Goal: Task Accomplishment & Management: Complete application form

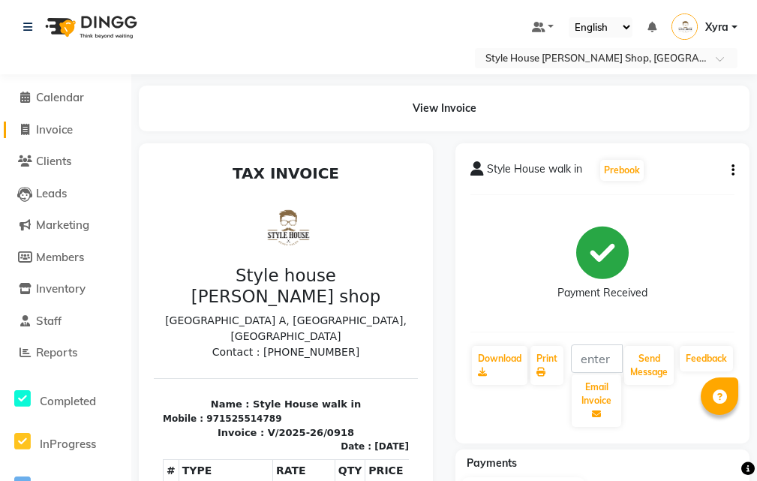
click at [54, 122] on span "Invoice" at bounding box center [54, 129] width 37 height 14
select select "service"
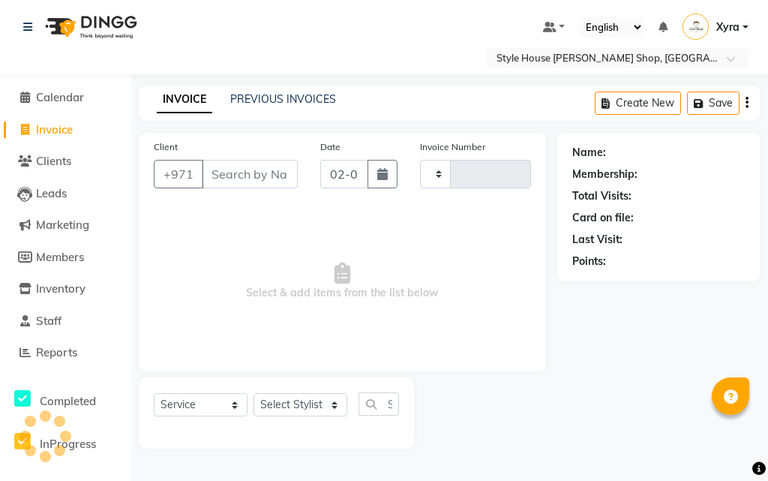
type input "0919"
select select "8421"
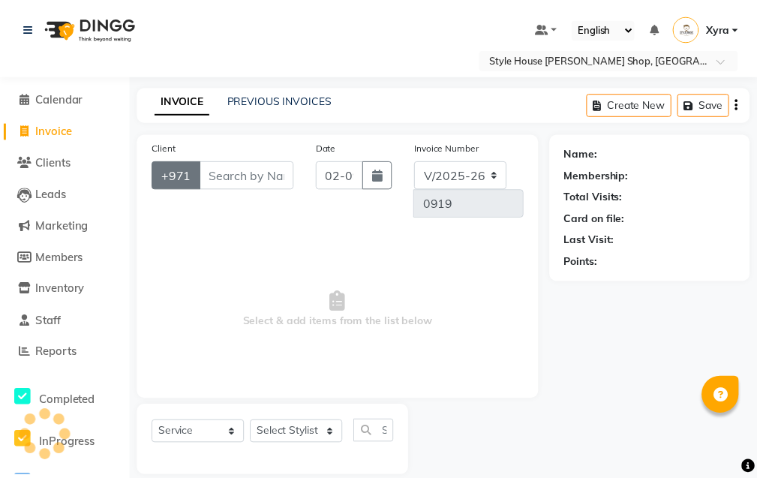
scroll to position [19, 0]
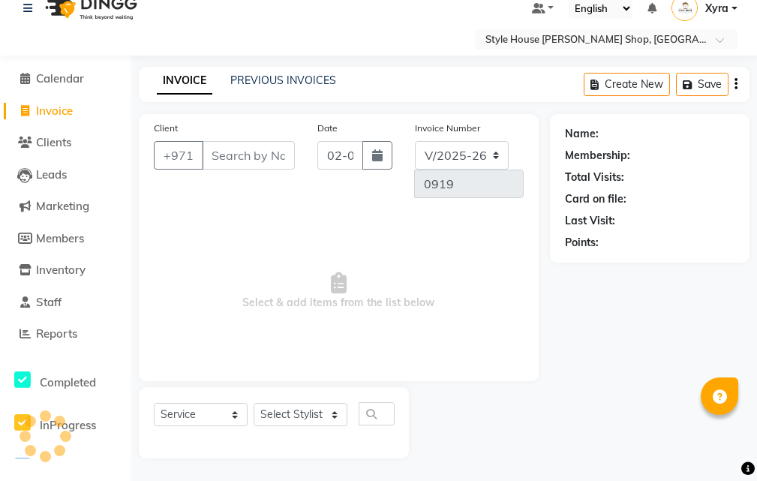
click at [232, 157] on input "Client" at bounding box center [248, 155] width 93 height 29
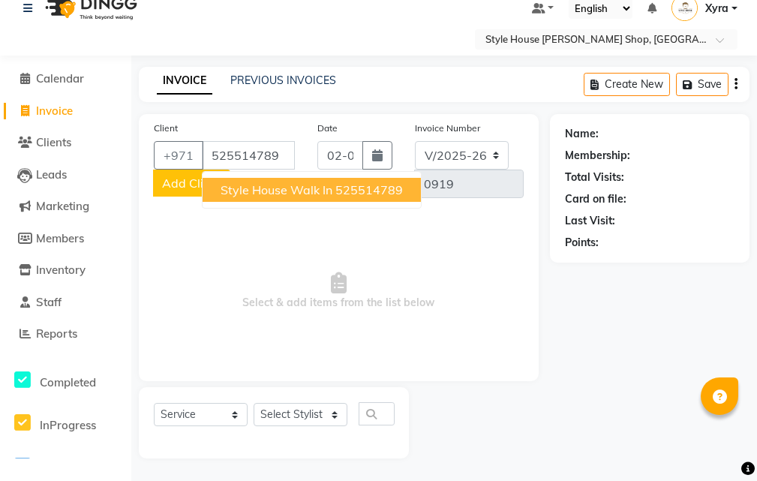
type input "525514789"
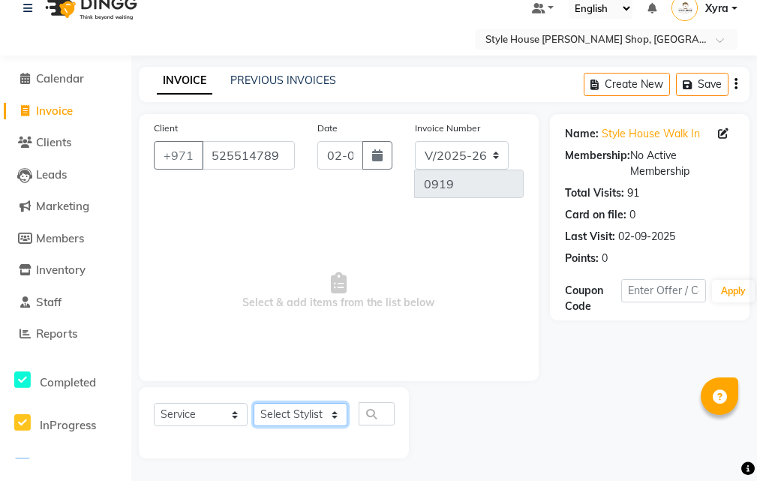
click at [334, 414] on select "Select Stylist [PERSON_NAME] ABDELHANIN [PERSON_NAME] [PERSON_NAME] [PERSON_NAM…" at bounding box center [301, 414] width 94 height 23
select select "83273"
click at [254, 403] on select "Select Stylist [PERSON_NAME] ABDELHANIN [PERSON_NAME] [PERSON_NAME] [PERSON_NAM…" at bounding box center [301, 414] width 94 height 23
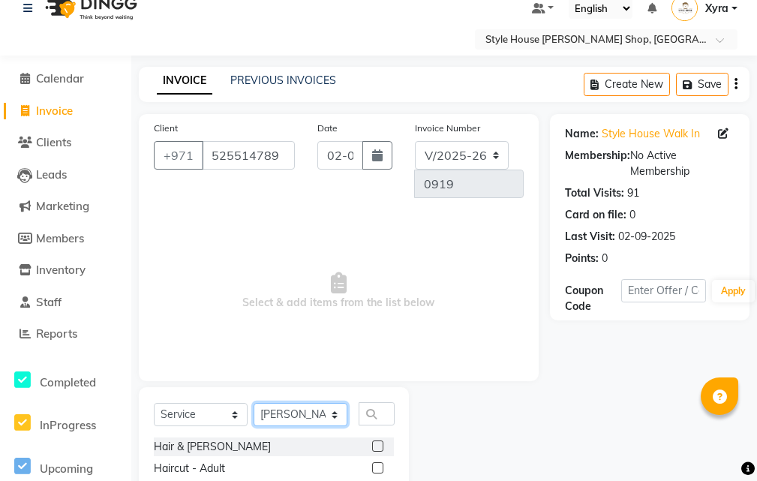
scroll to position [169, 0]
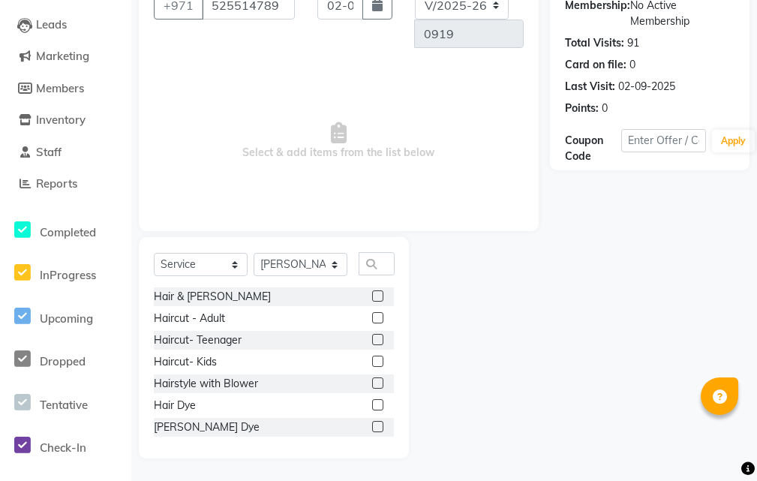
click at [372, 365] on label at bounding box center [377, 361] width 11 height 11
click at [372, 365] on input "checkbox" at bounding box center [377, 362] width 10 height 10
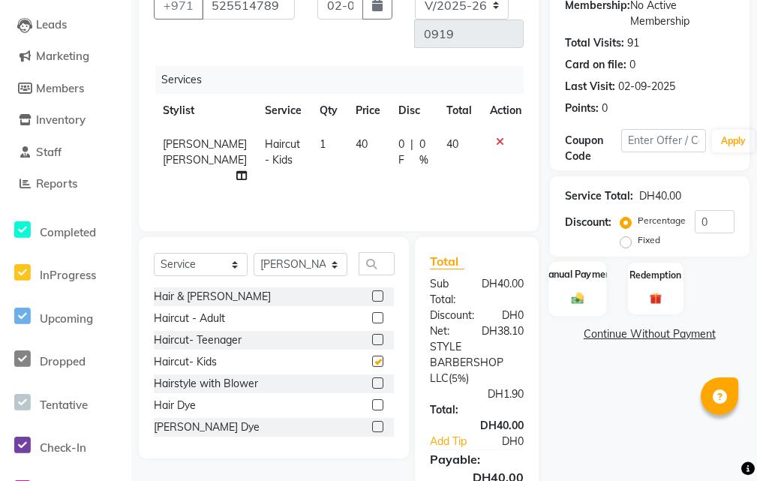
checkbox input "false"
click at [585, 296] on img at bounding box center [577, 298] width 20 height 14
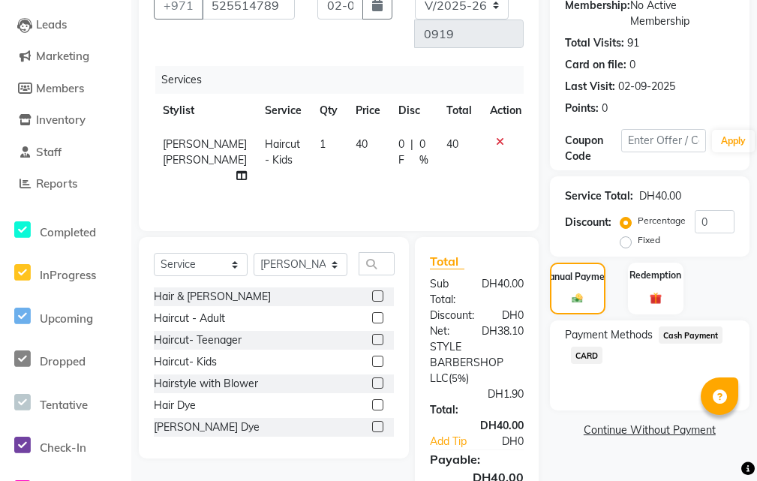
click at [592, 359] on span "CARD" at bounding box center [587, 355] width 32 height 17
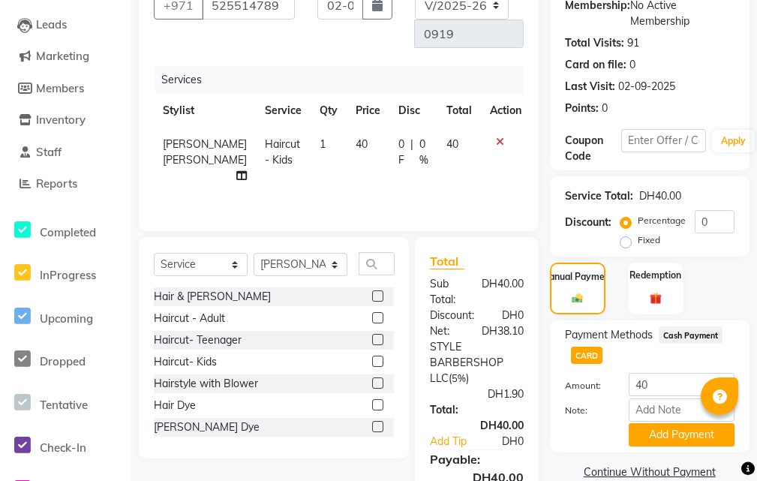
scroll to position [312, 0]
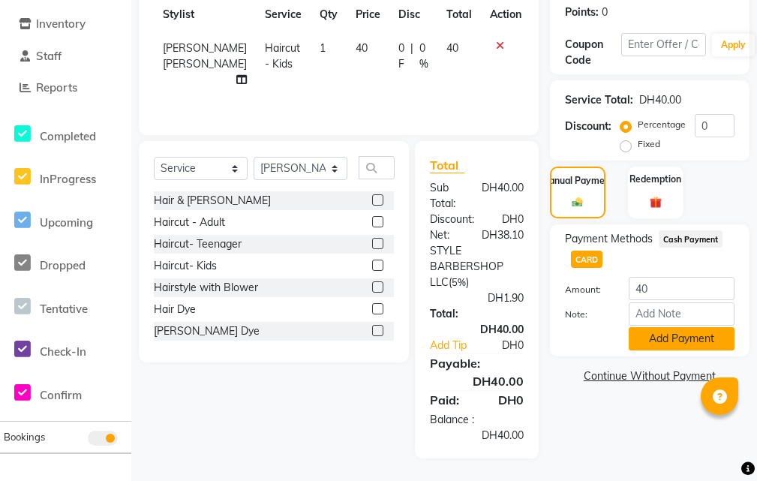
click at [715, 327] on button "Add Payment" at bounding box center [682, 338] width 106 height 23
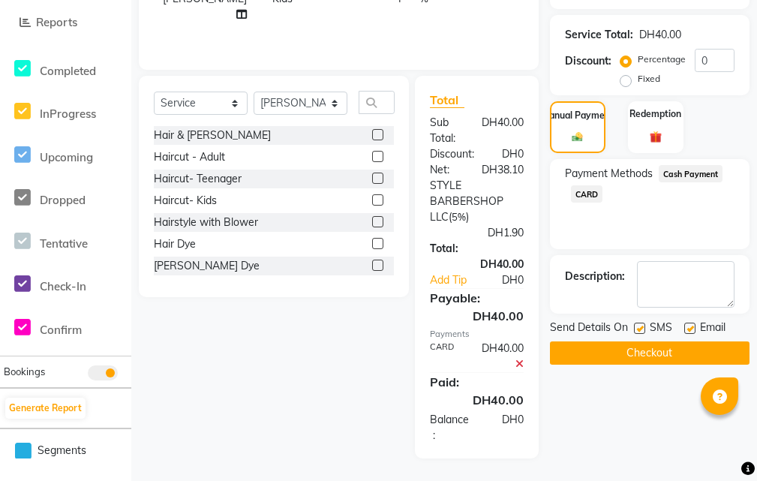
scroll to position [377, 0]
click at [698, 341] on button "Checkout" at bounding box center [650, 352] width 200 height 23
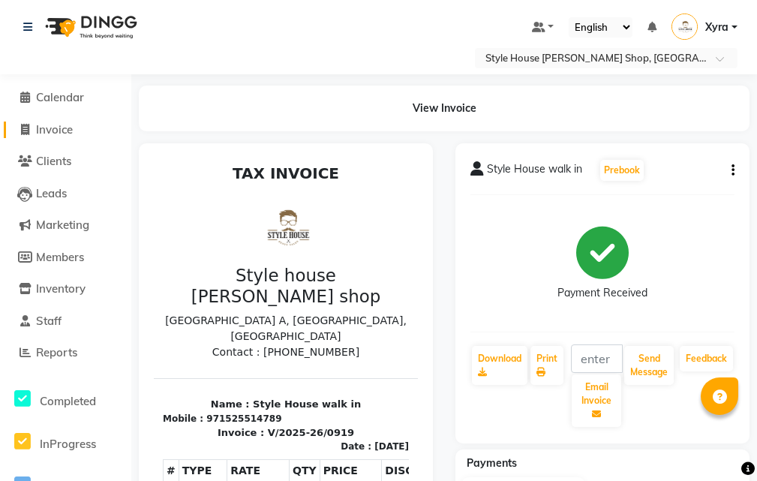
click at [70, 131] on span "Invoice" at bounding box center [54, 129] width 37 height 14
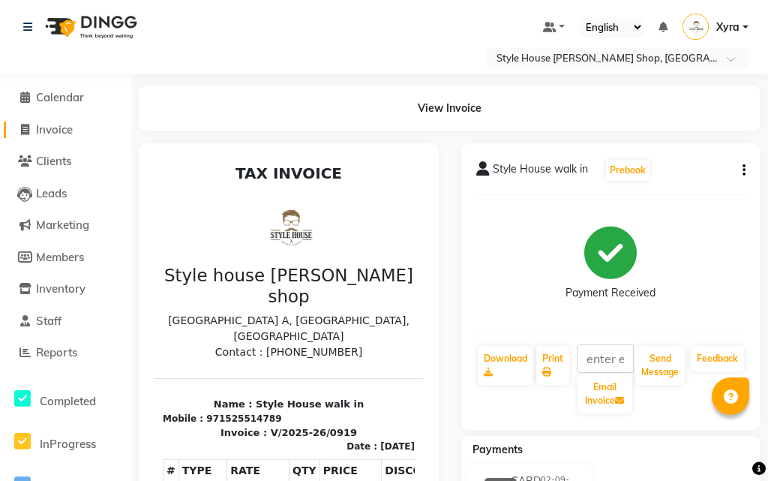
select select "service"
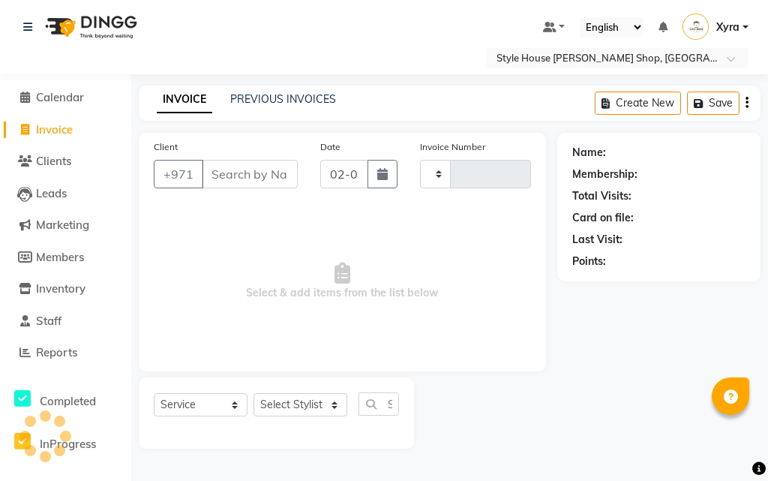
type input "0920"
select select "8421"
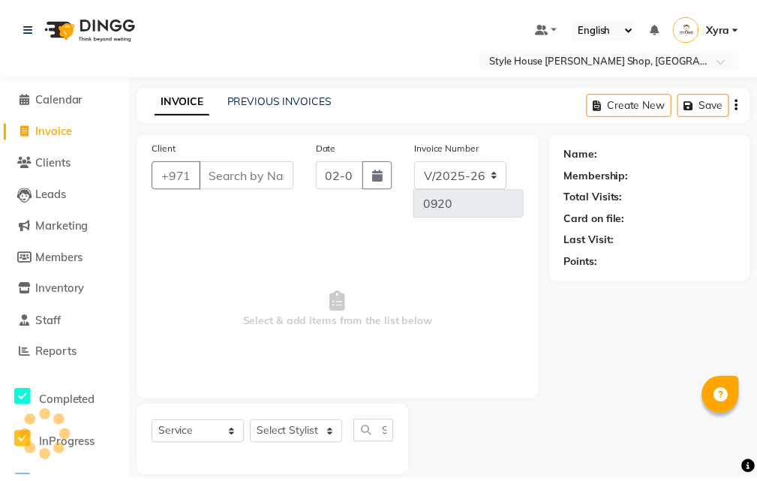
scroll to position [19, 0]
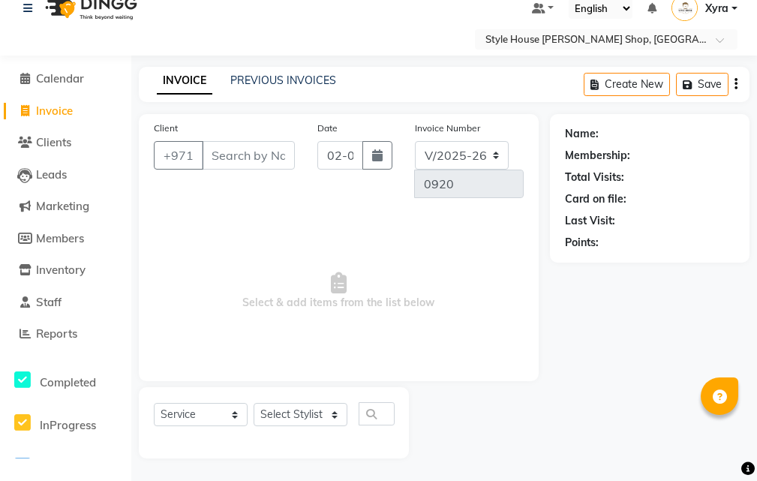
click at [251, 161] on input "Client" at bounding box center [248, 155] width 93 height 29
click at [71, 344] on li "Reports" at bounding box center [65, 334] width 131 height 32
click at [71, 338] on span "Reports" at bounding box center [56, 333] width 41 height 14
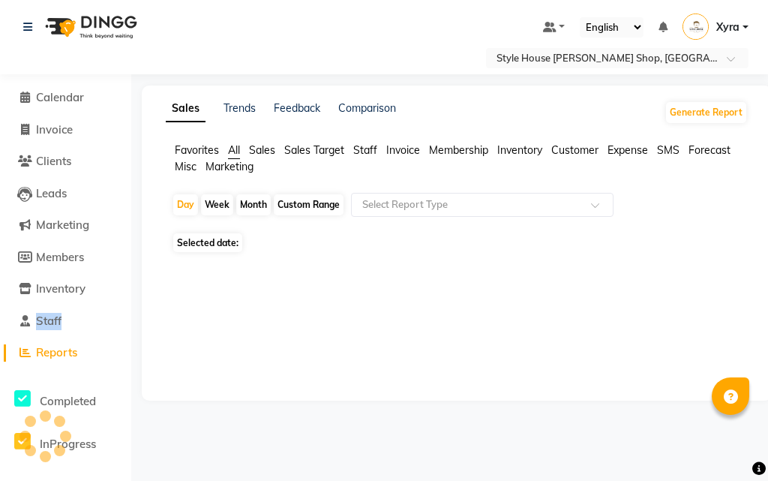
click at [72, 335] on li "Staff" at bounding box center [65, 321] width 131 height 32
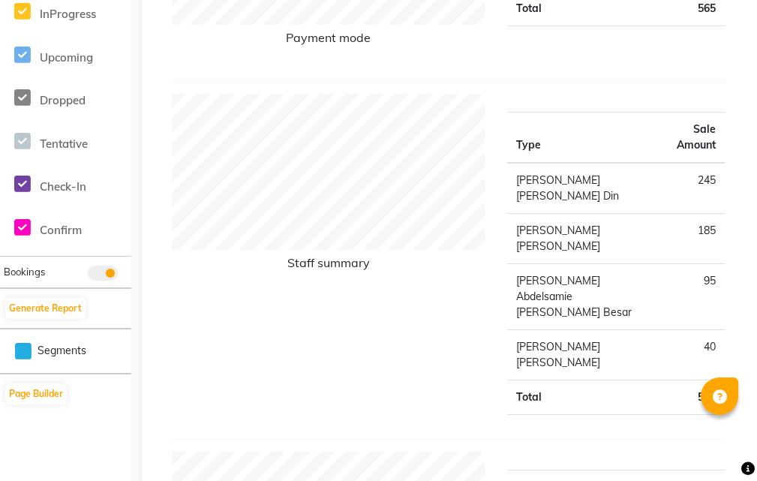
scroll to position [225, 0]
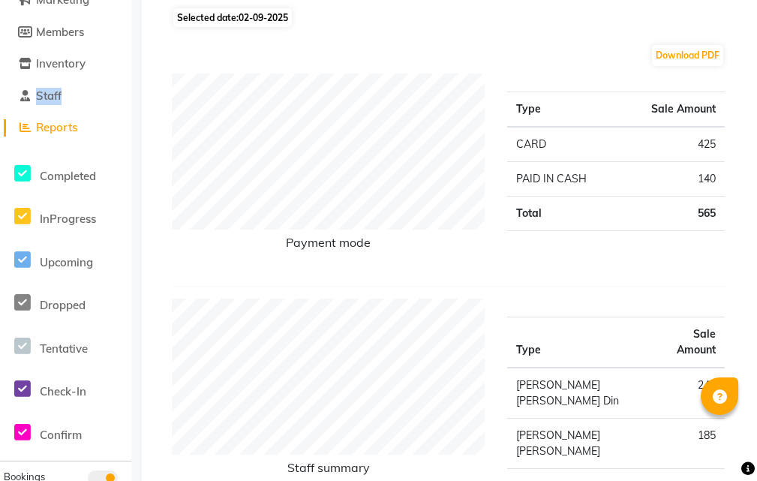
click at [77, 128] on span "Reports" at bounding box center [56, 127] width 41 height 14
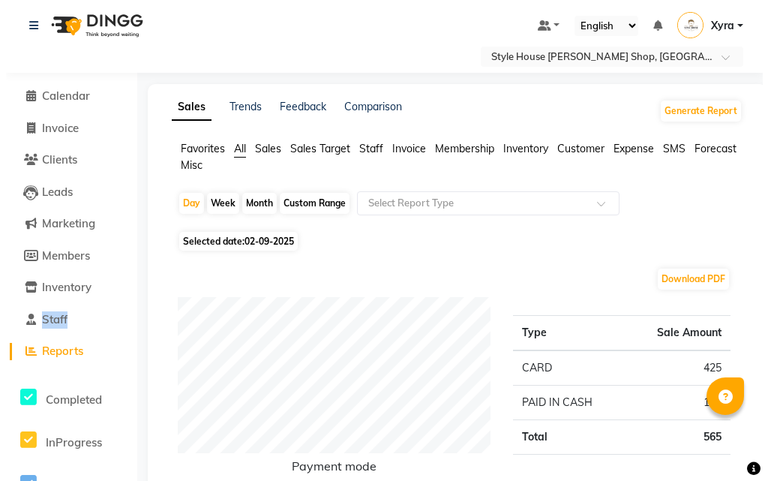
scroll to position [0, 0]
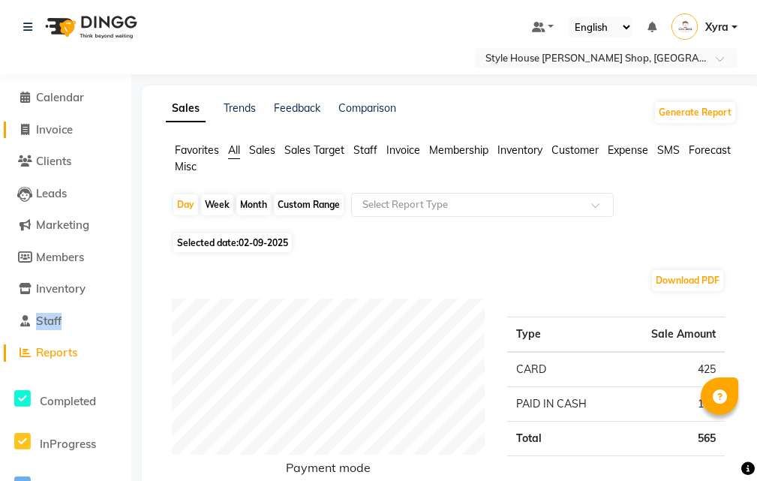
click at [73, 128] on span "Invoice" at bounding box center [54, 129] width 37 height 14
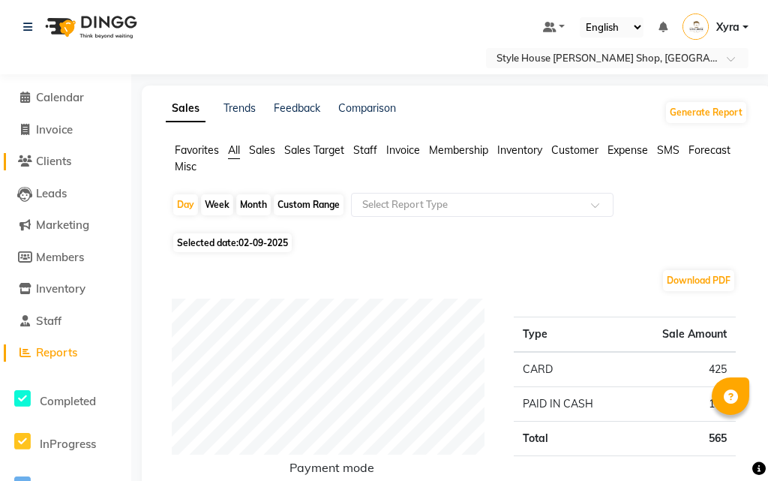
select select "service"
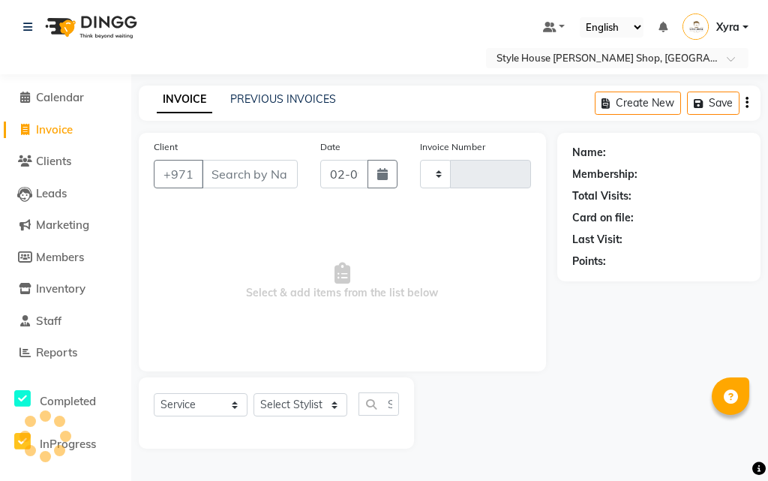
type input "0920"
select select "8421"
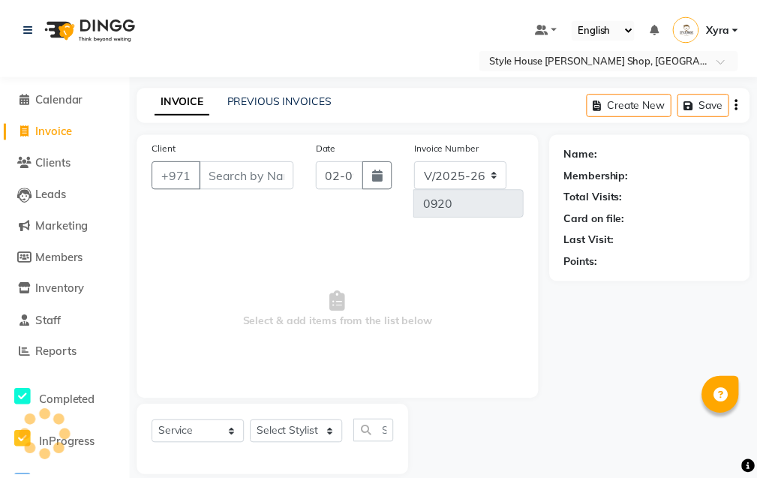
scroll to position [19, 0]
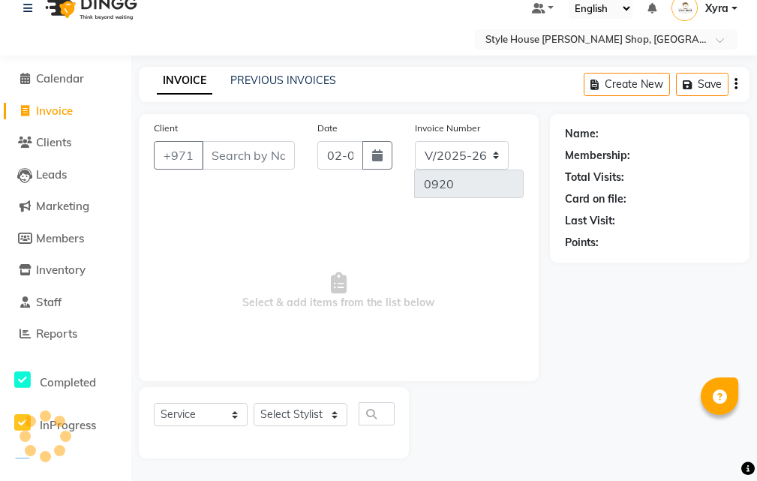
click at [272, 162] on input "Client" at bounding box center [248, 155] width 93 height 29
type input "525514789"
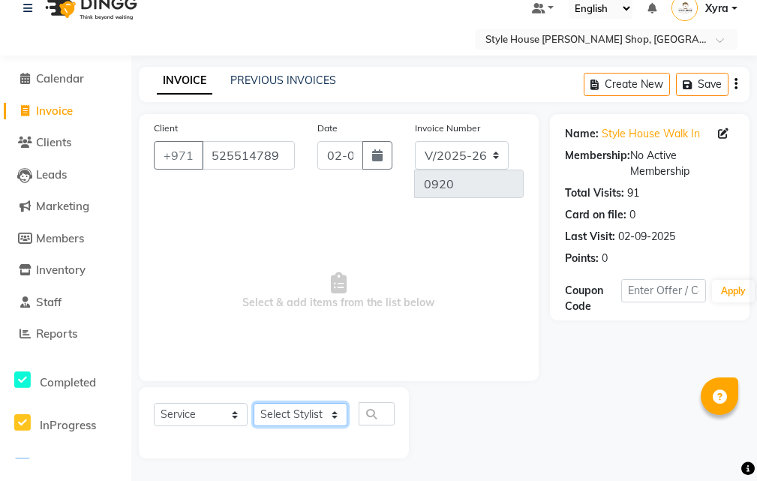
click at [330, 413] on select "Select Stylist [PERSON_NAME] ABDELHANIN [PERSON_NAME] [PERSON_NAME] [PERSON_NAM…" at bounding box center [301, 414] width 94 height 23
select select "86094"
click at [254, 403] on select "Select Stylist [PERSON_NAME] ABDELHANIN [PERSON_NAME] [PERSON_NAME] [PERSON_NAM…" at bounding box center [301, 414] width 94 height 23
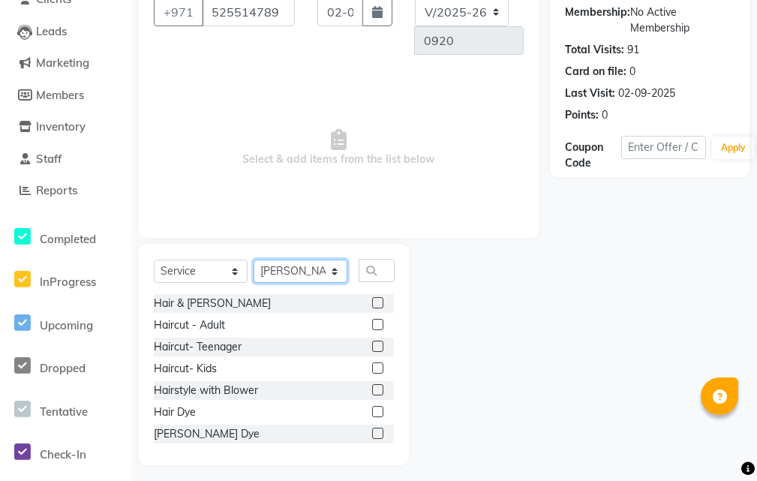
scroll to position [169, 0]
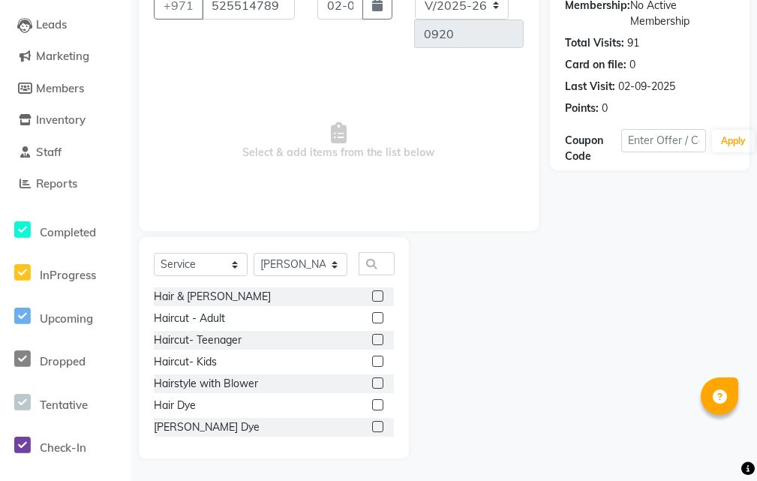
click at [372, 289] on div at bounding box center [383, 296] width 22 height 19
click at [372, 296] on label at bounding box center [377, 295] width 11 height 11
click at [372, 296] on input "checkbox" at bounding box center [377, 297] width 10 height 10
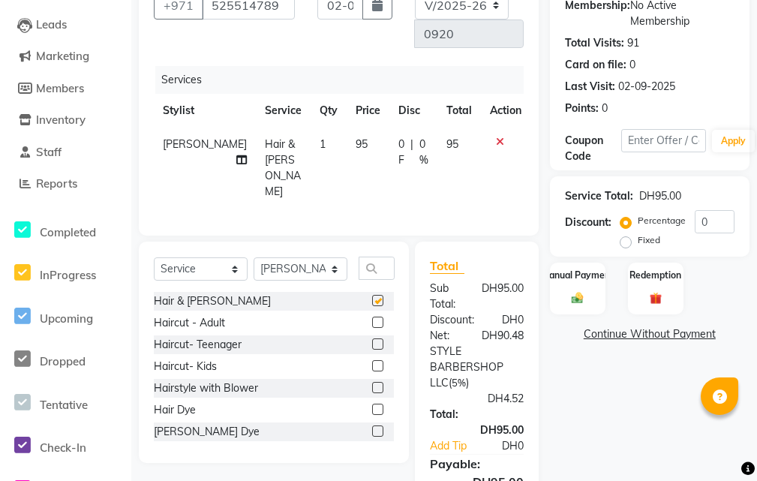
checkbox input "false"
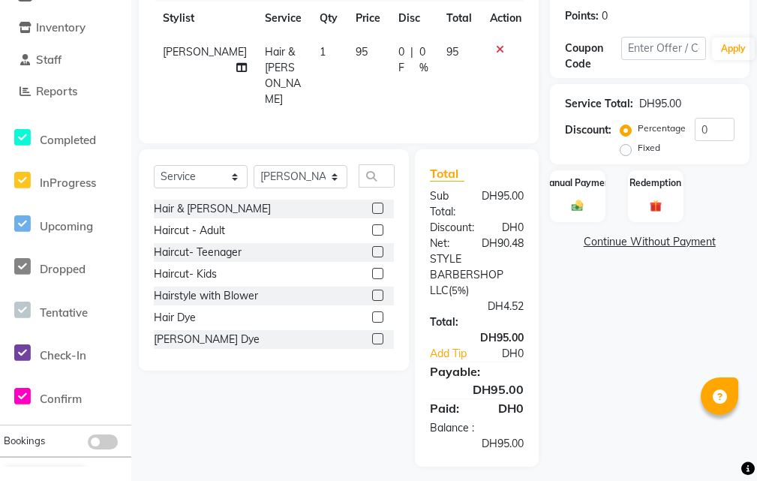
scroll to position [265, 0]
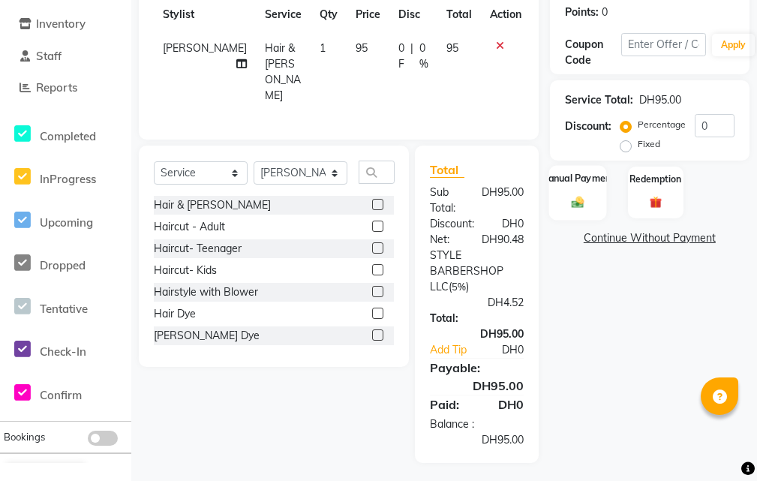
click at [578, 206] on img at bounding box center [577, 202] width 20 height 14
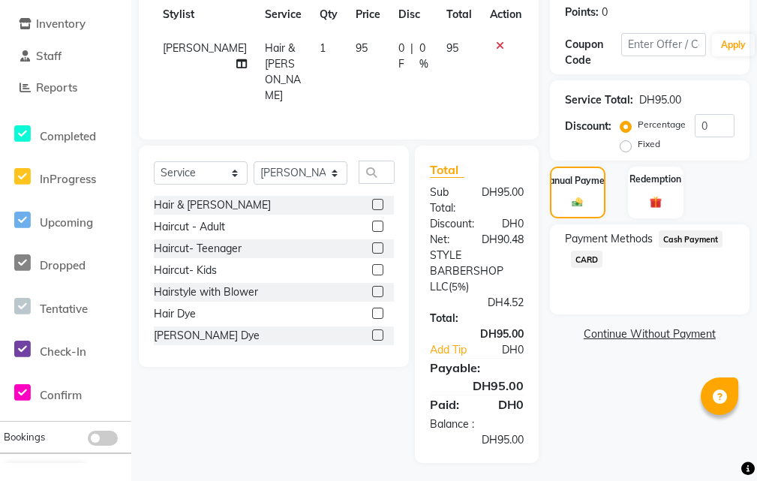
click at [584, 264] on span "CARD" at bounding box center [587, 259] width 32 height 17
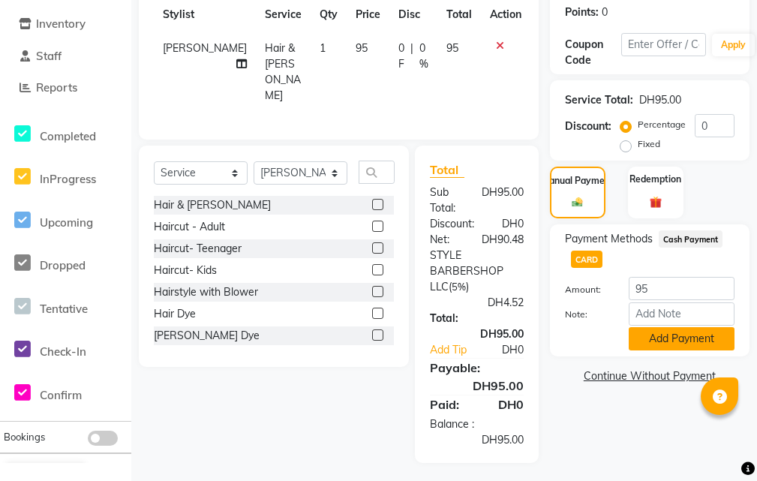
click at [714, 335] on button "Add Payment" at bounding box center [682, 338] width 106 height 23
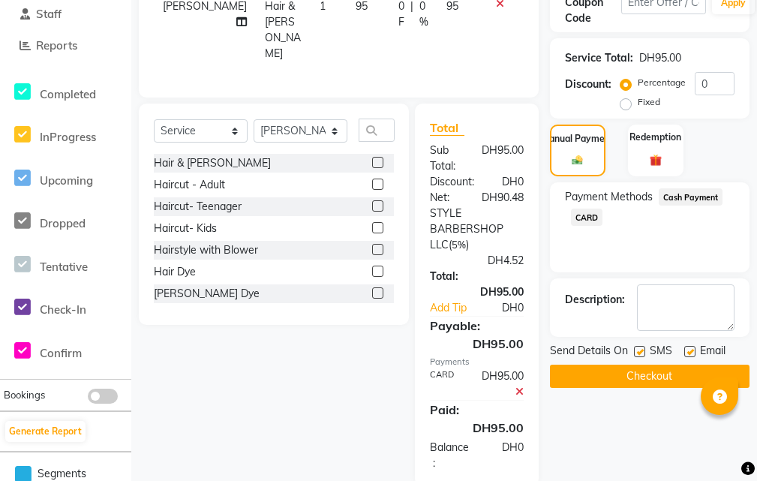
scroll to position [330, 0]
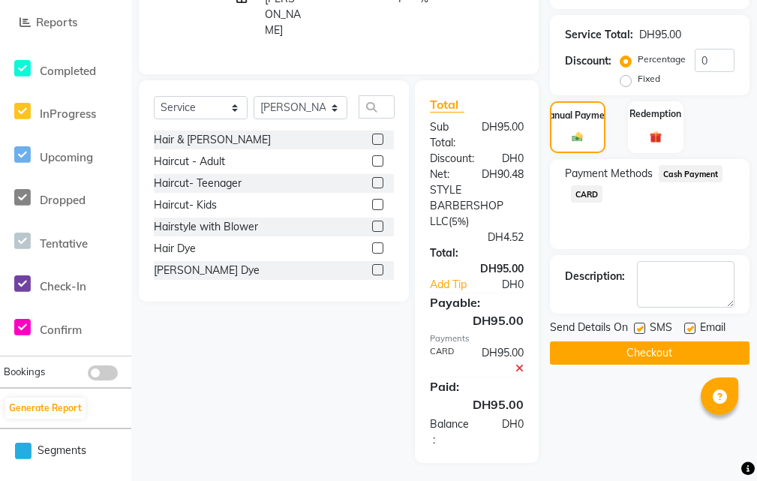
click at [687, 346] on button "Checkout" at bounding box center [650, 352] width 200 height 23
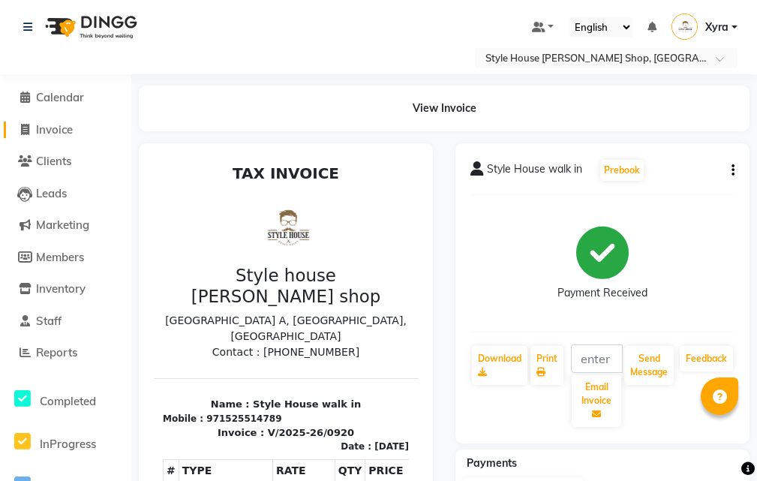
click at [86, 127] on link "Invoice" at bounding box center [66, 130] width 124 height 17
select select "service"
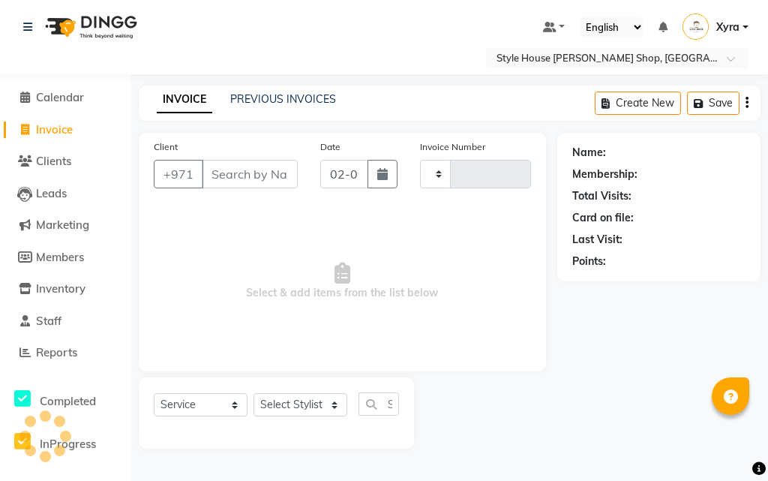
type input "0921"
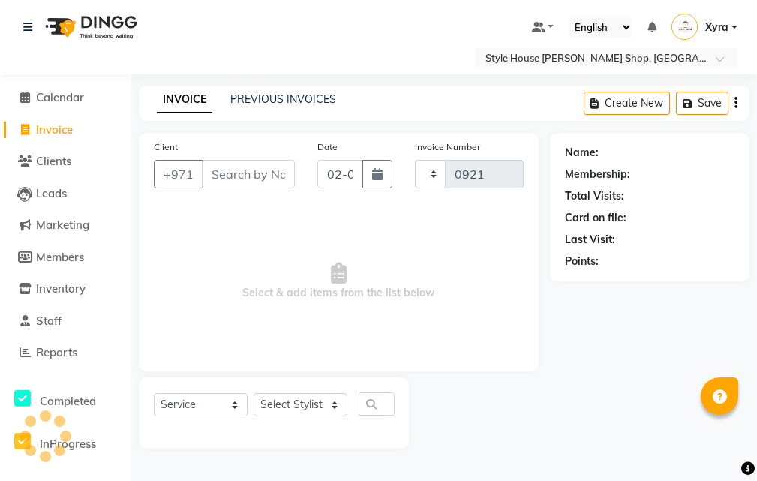
select select "8421"
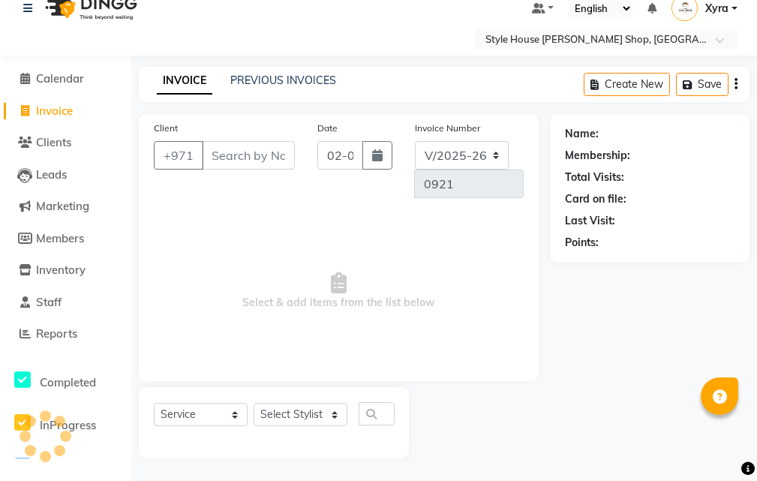
click at [278, 155] on input "Client" at bounding box center [248, 155] width 93 height 29
type input "3"
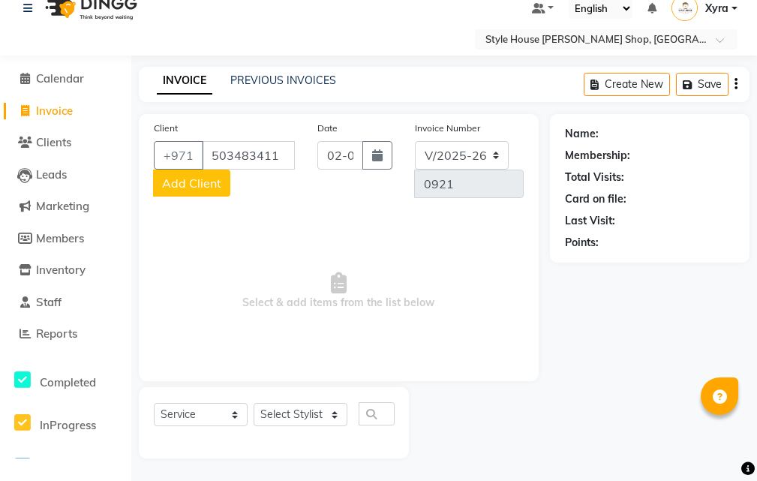
type input "503483411"
click at [201, 189] on span "Add Client" at bounding box center [191, 183] width 59 height 15
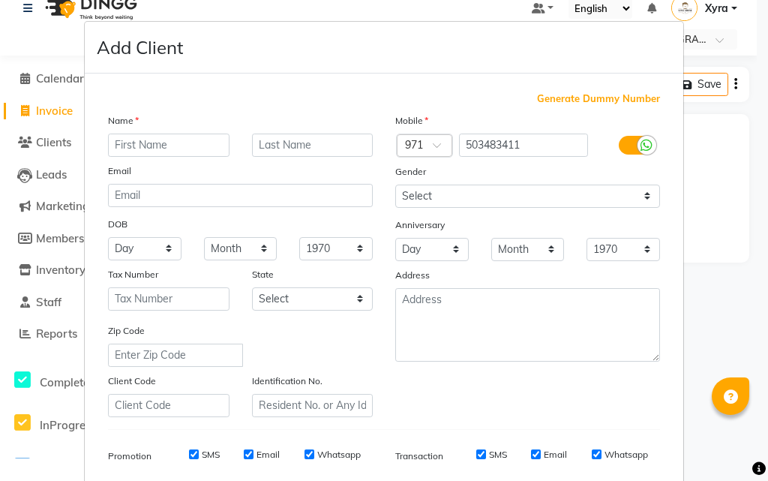
click at [179, 145] on input "text" at bounding box center [169, 145] width 122 height 23
type input "[PERSON_NAME]"
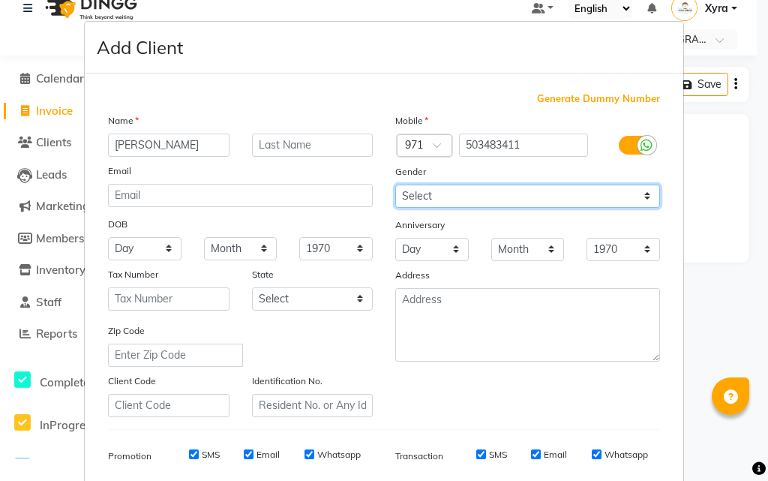
click at [443, 203] on select "Select [DEMOGRAPHIC_DATA] [DEMOGRAPHIC_DATA] Other Prefer Not To Say" at bounding box center [527, 196] width 265 height 23
select select "[DEMOGRAPHIC_DATA]"
click at [395, 185] on select "Select [DEMOGRAPHIC_DATA] [DEMOGRAPHIC_DATA] Other Prefer Not To Say" at bounding box center [527, 196] width 265 height 23
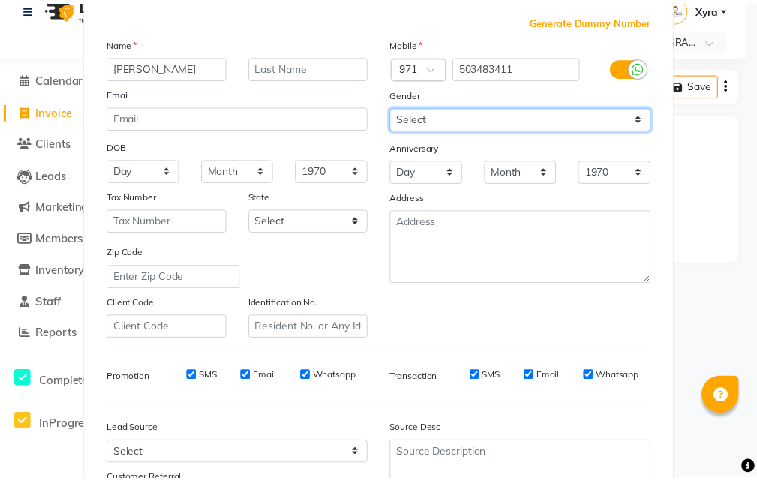
scroll to position [212, 0]
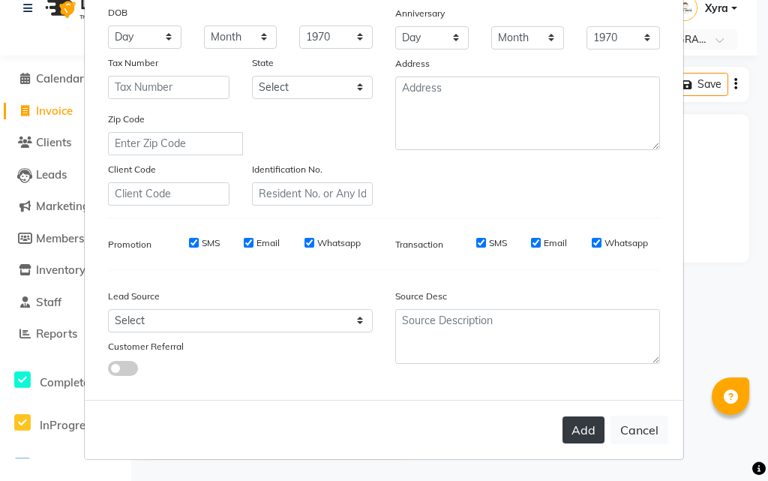
click at [569, 423] on button "Add" at bounding box center [584, 429] width 42 height 27
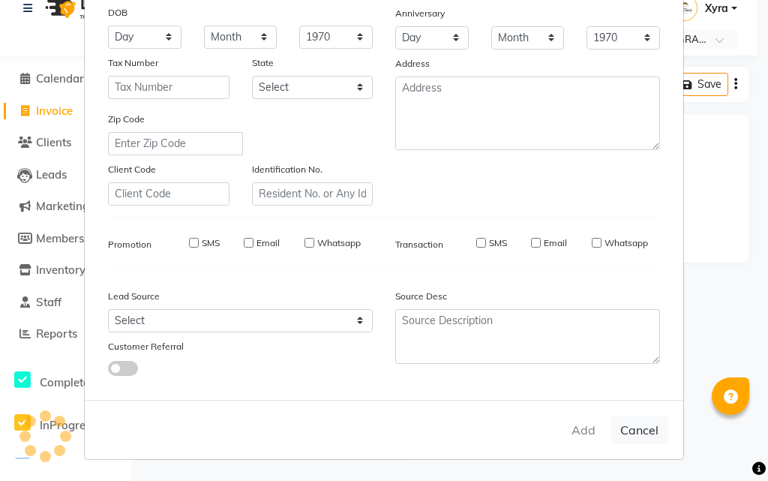
select select
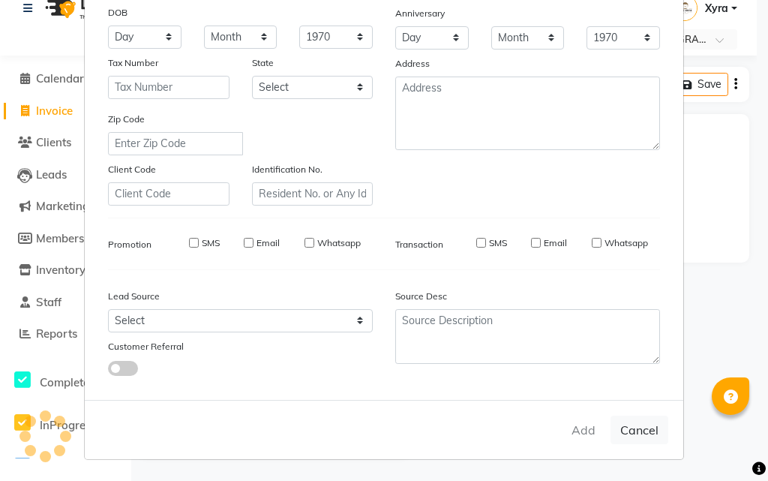
select select
checkbox input "false"
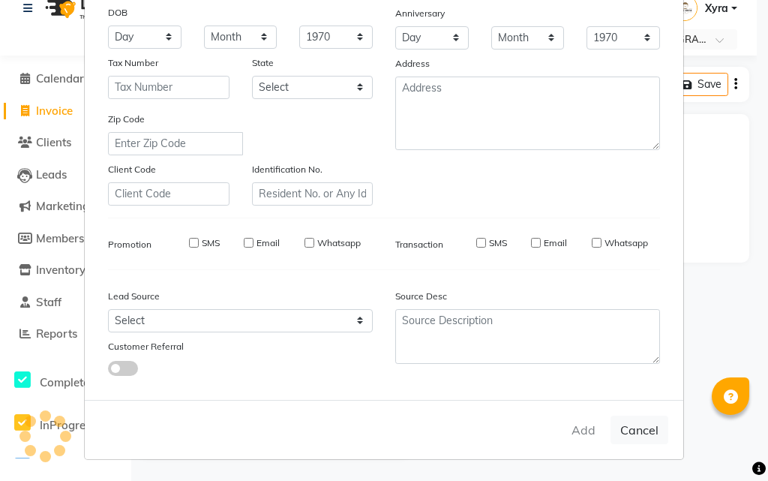
checkbox input "false"
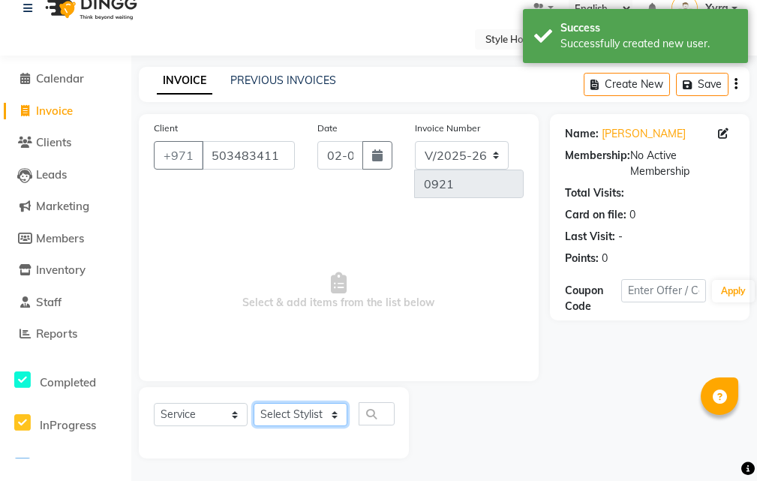
click at [326, 415] on select "Select Stylist [PERSON_NAME] ABDELHANIN [PERSON_NAME] [PERSON_NAME] [PERSON_NAM…" at bounding box center [301, 414] width 94 height 23
select select "83271"
click at [254, 403] on select "Select Stylist [PERSON_NAME] ABDELHANIN [PERSON_NAME] [PERSON_NAME] [PERSON_NAM…" at bounding box center [301, 414] width 94 height 23
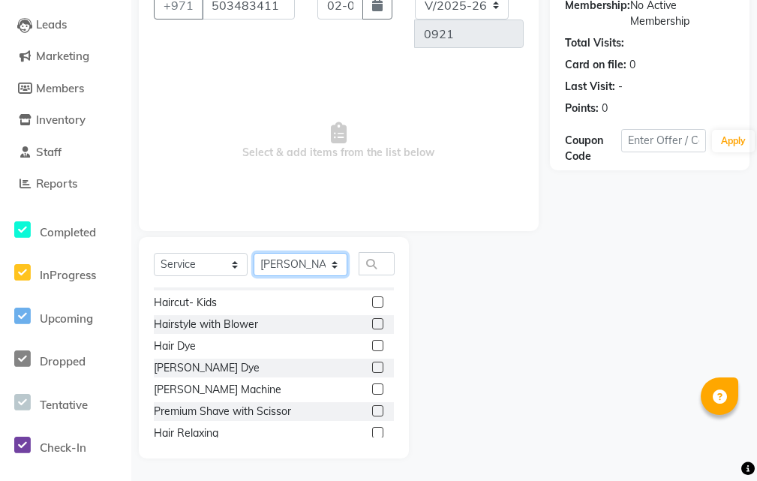
scroll to position [161, 0]
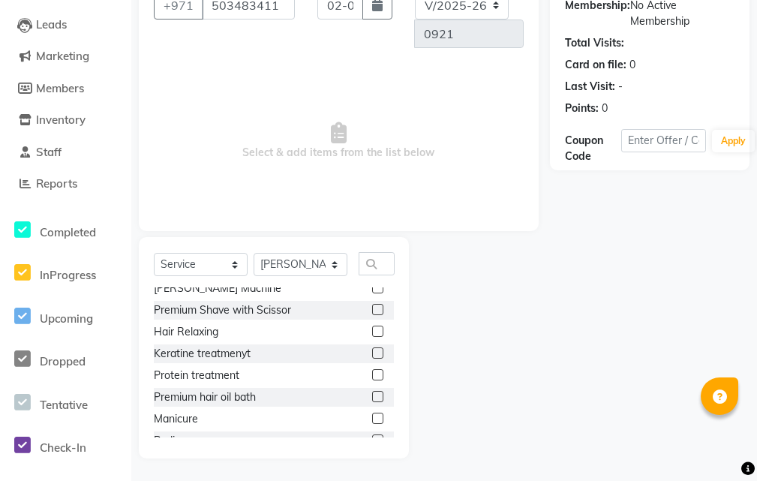
click at [372, 307] on label at bounding box center [377, 309] width 11 height 11
click at [372, 307] on input "checkbox" at bounding box center [377, 310] width 10 height 10
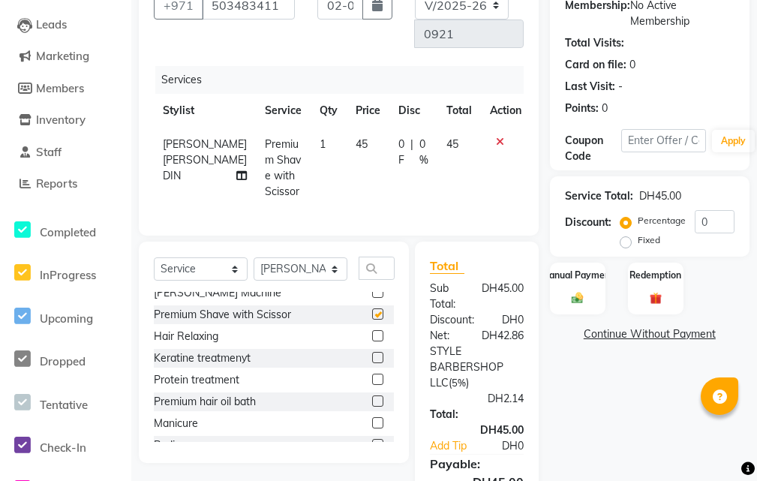
checkbox input "false"
click at [582, 282] on div "Manual Payment" at bounding box center [577, 288] width 58 height 54
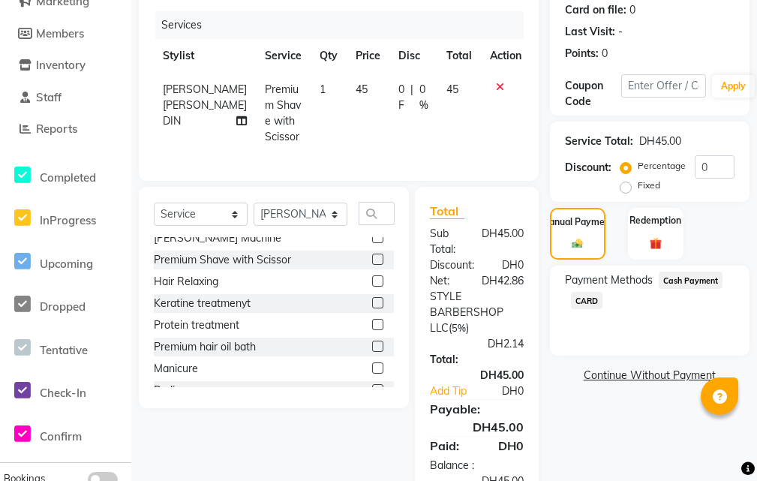
scroll to position [281, 0]
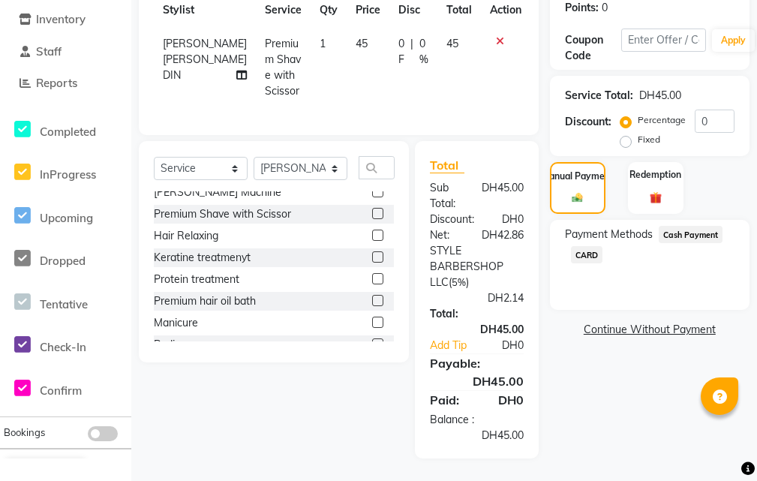
click at [593, 246] on span "CARD" at bounding box center [587, 254] width 32 height 17
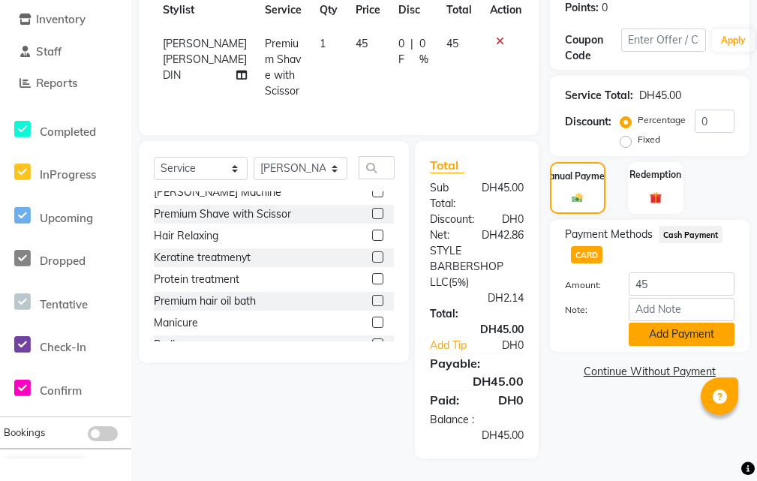
click at [708, 323] on button "Add Payment" at bounding box center [682, 334] width 106 height 23
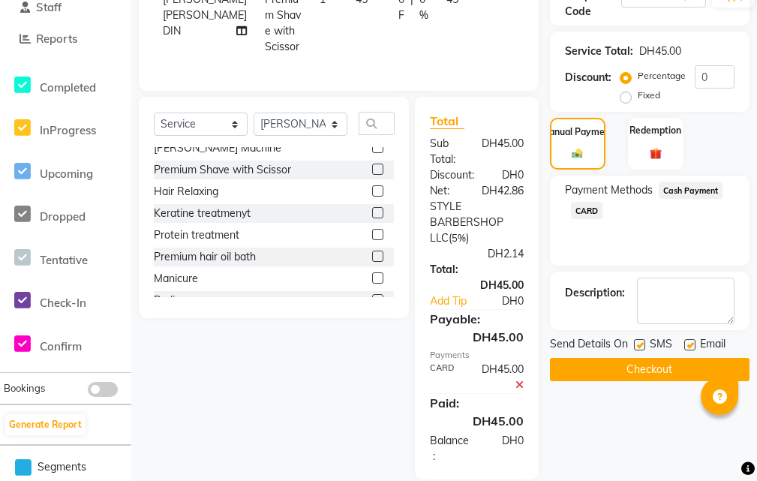
scroll to position [346, 0]
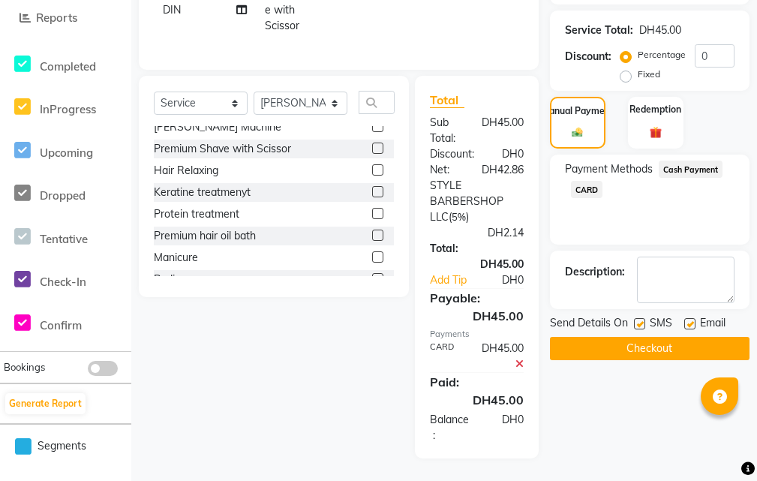
click at [689, 337] on button "Checkout" at bounding box center [650, 348] width 200 height 23
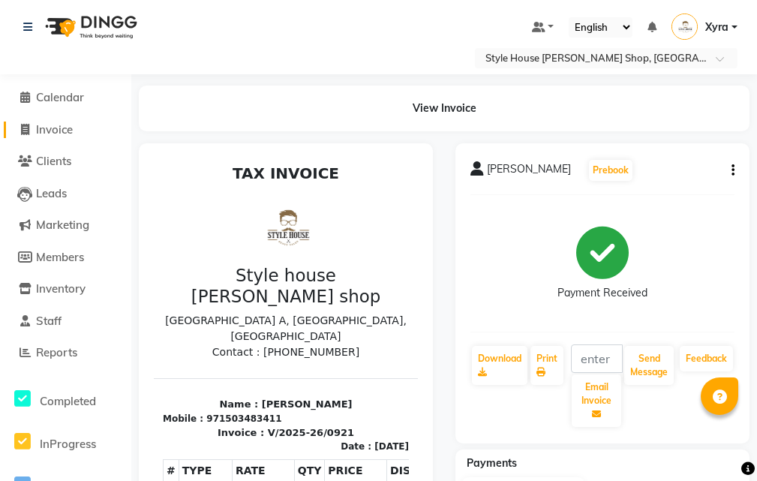
click at [77, 123] on link "Invoice" at bounding box center [66, 130] width 124 height 17
select select "service"
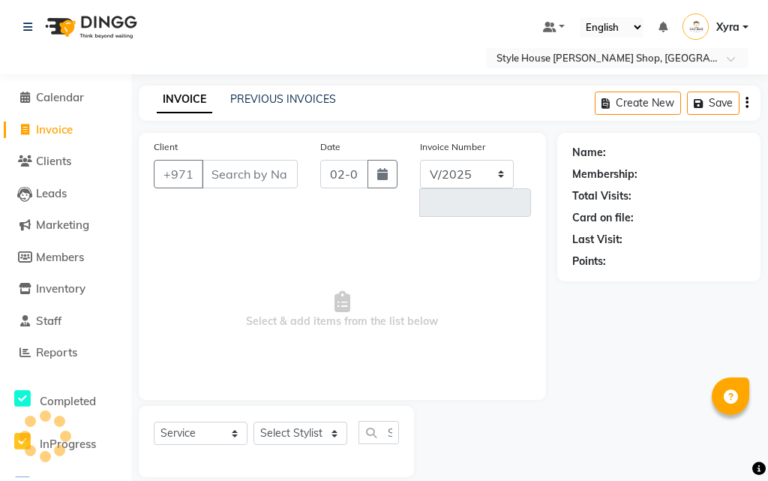
select select "8421"
type input "0922"
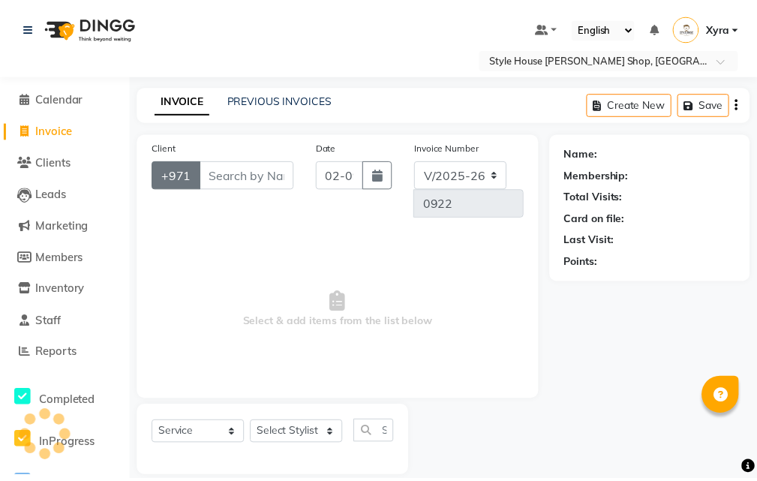
scroll to position [19, 0]
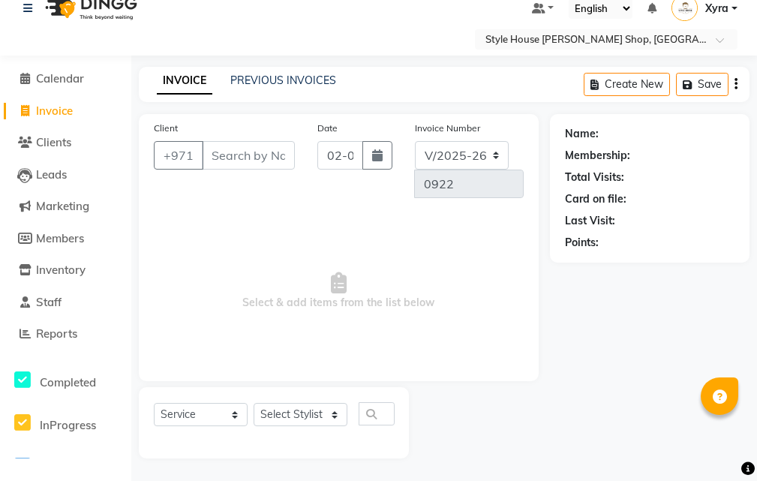
click at [231, 161] on input "Client" at bounding box center [248, 155] width 93 height 29
type input "525514789"
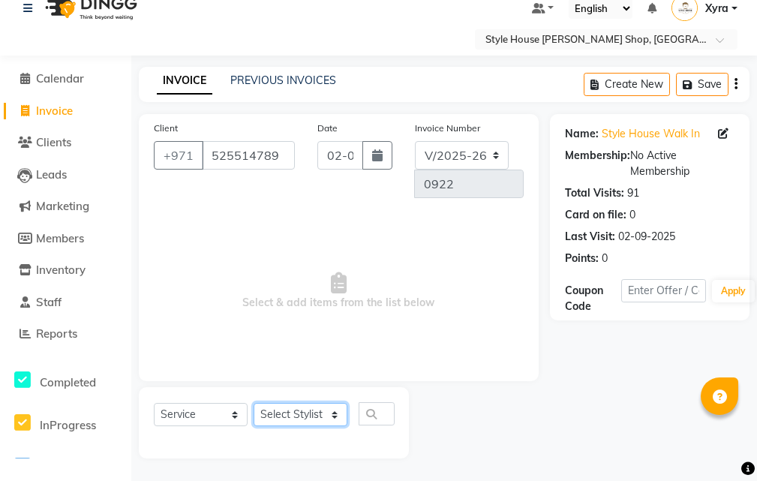
click at [328, 415] on select "Select Stylist [PERSON_NAME] ABDELHANIN [PERSON_NAME] [PERSON_NAME] [PERSON_NAM…" at bounding box center [301, 414] width 94 height 23
click at [254, 403] on select "Select Stylist [PERSON_NAME] ABDELHANIN [PERSON_NAME] [PERSON_NAME] [PERSON_NAM…" at bounding box center [301, 414] width 94 height 23
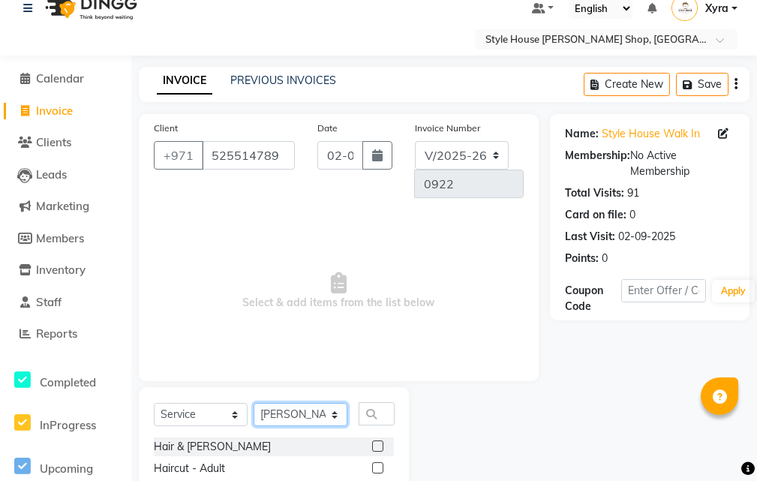
click at [309, 408] on select "Select Stylist [PERSON_NAME] ABDELHANIN [PERSON_NAME] [PERSON_NAME] [PERSON_NAM…" at bounding box center [301, 414] width 94 height 23
select select "83270"
click at [254, 403] on select "Select Stylist [PERSON_NAME] ABDELHANIN [PERSON_NAME] [PERSON_NAME] [PERSON_NAM…" at bounding box center [301, 414] width 94 height 23
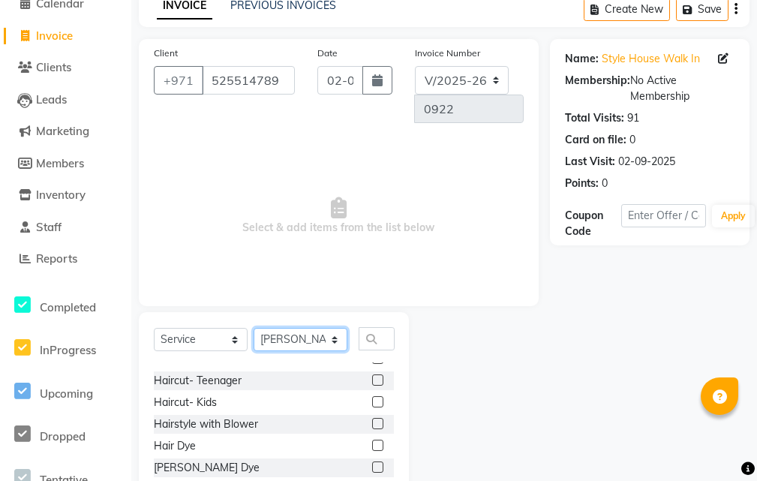
scroll to position [0, 0]
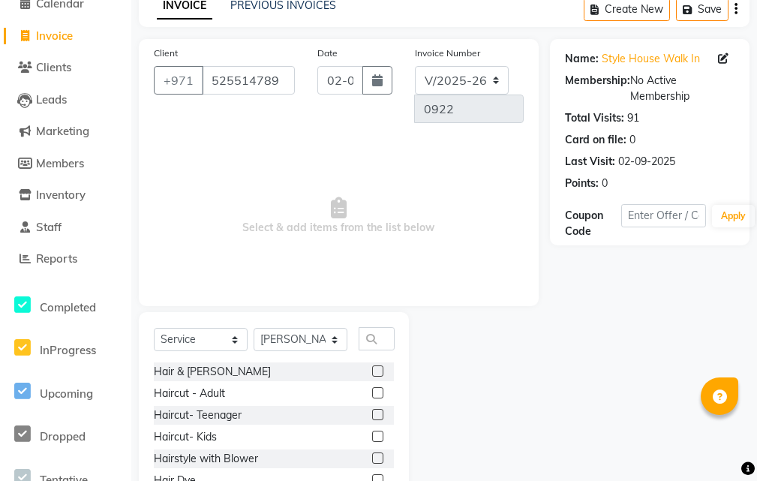
click at [372, 395] on label at bounding box center [377, 392] width 11 height 11
click at [372, 395] on input "checkbox" at bounding box center [377, 394] width 10 height 10
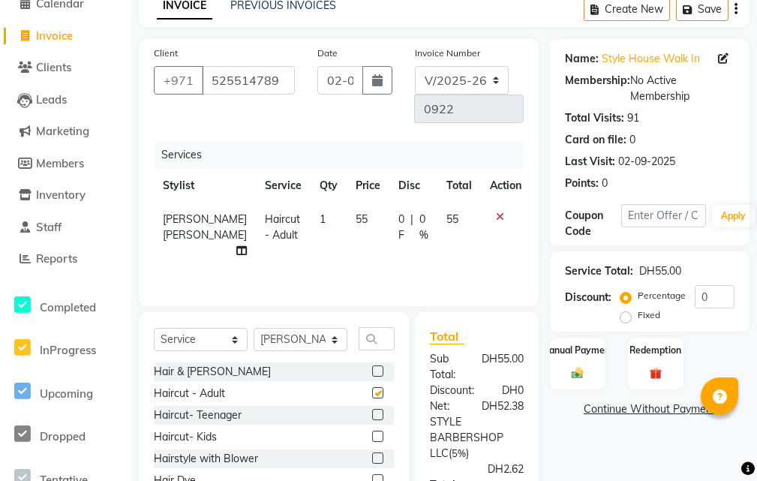
checkbox input "false"
drag, startPoint x: 572, startPoint y: 363, endPoint x: 511, endPoint y: 370, distance: 61.9
click at [543, 365] on div "Manual Payment Redemption" at bounding box center [650, 364] width 222 height 53
click at [572, 377] on img at bounding box center [577, 373] width 20 height 14
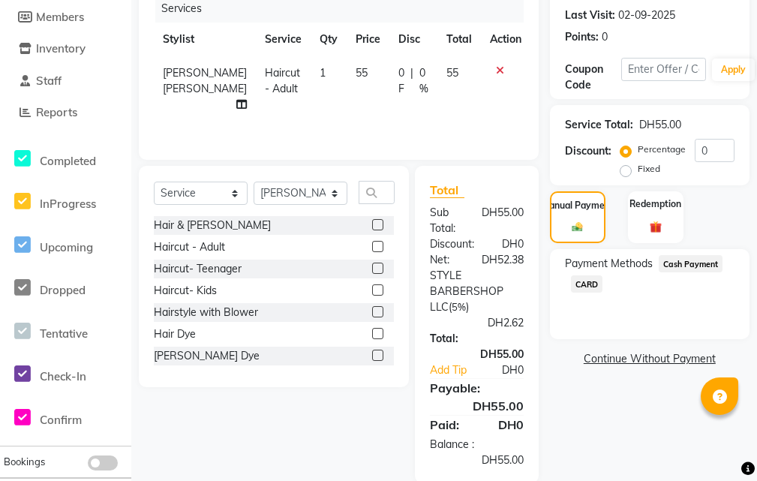
scroll to position [244, 0]
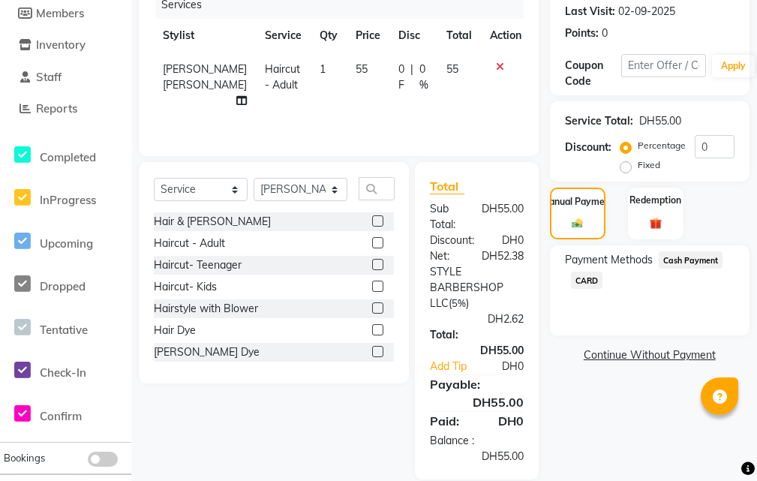
click at [593, 282] on span "CARD" at bounding box center [587, 280] width 32 height 17
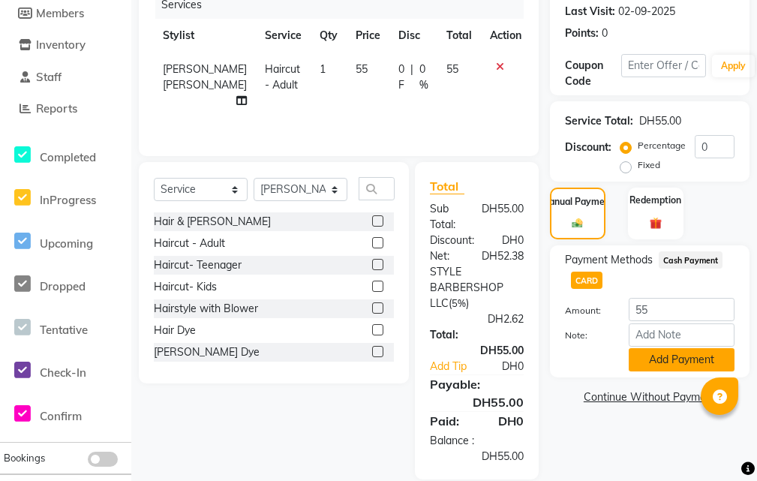
click at [672, 359] on button "Add Payment" at bounding box center [682, 359] width 106 height 23
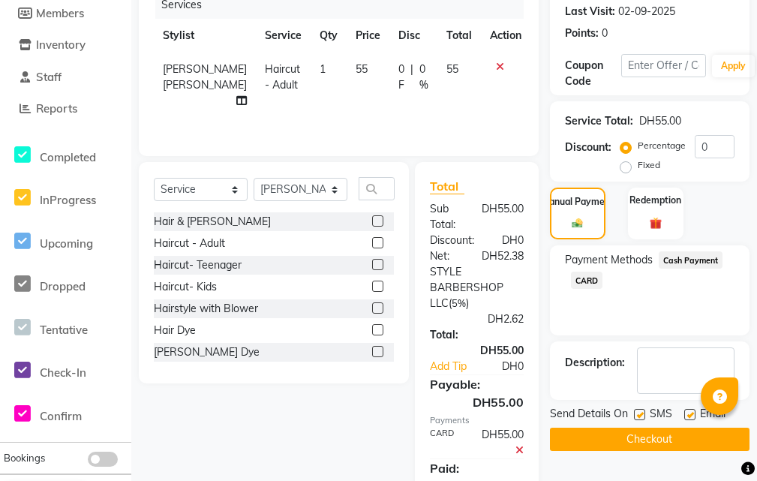
click at [672, 359] on textarea at bounding box center [686, 370] width 98 height 47
click at [636, 439] on button "Checkout" at bounding box center [650, 439] width 200 height 23
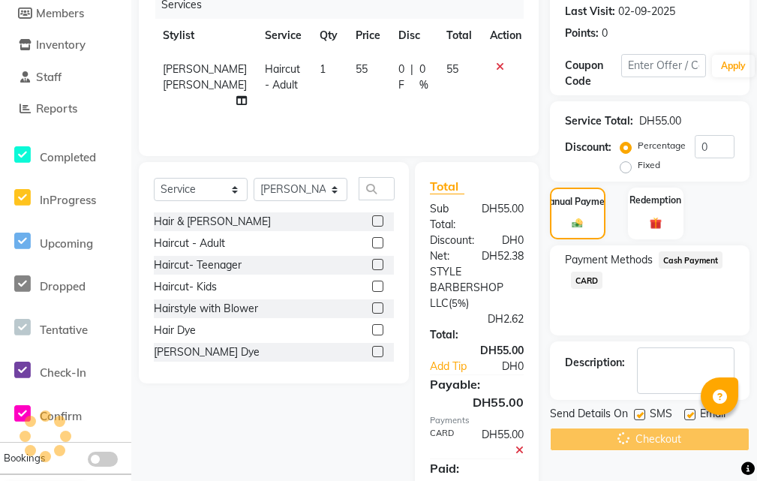
click at [636, 439] on div "Checkout" at bounding box center [650, 439] width 200 height 23
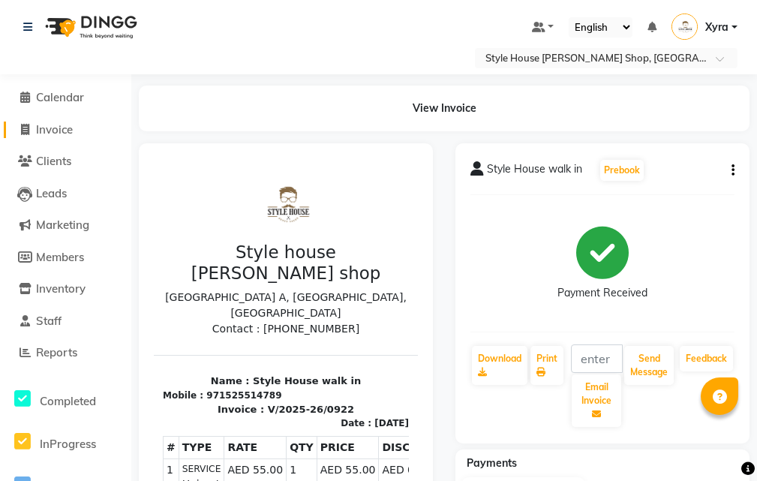
click at [57, 128] on span "Invoice" at bounding box center [54, 129] width 37 height 14
select select "service"
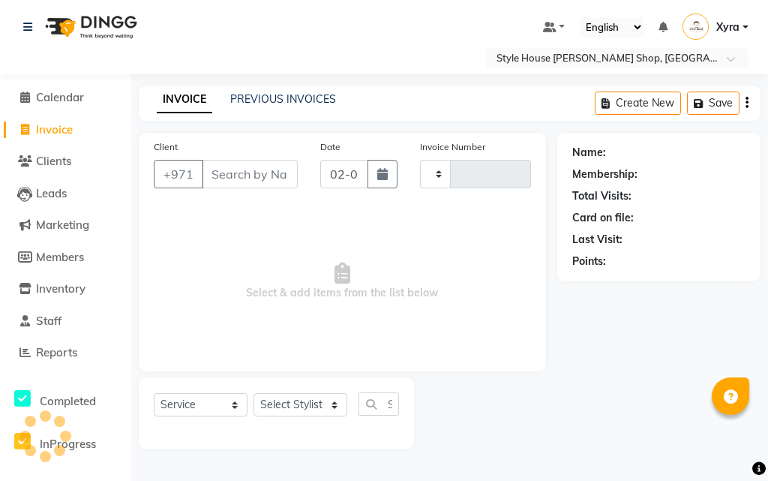
type input "0923"
select select "8421"
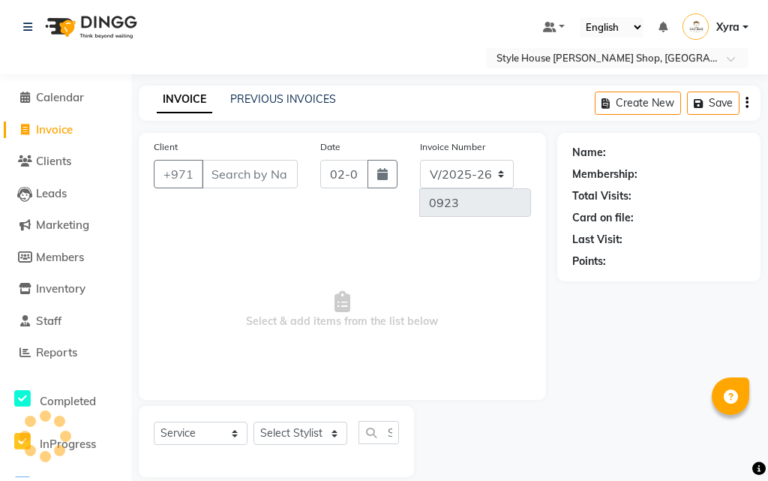
scroll to position [19, 0]
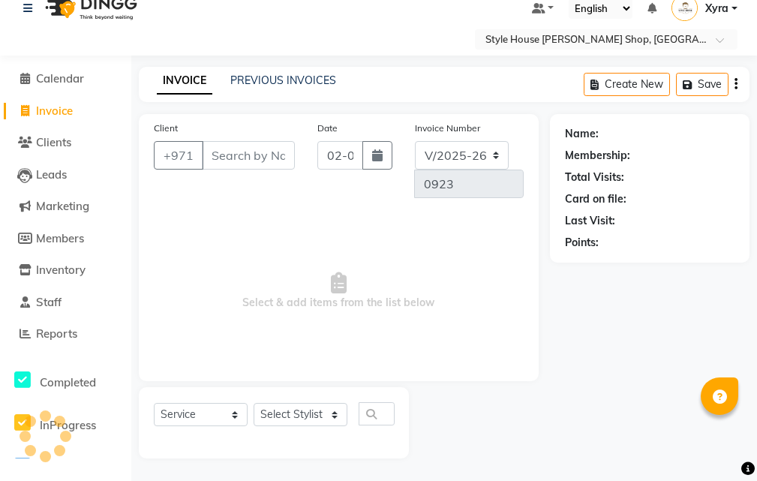
click at [263, 153] on input "Client" at bounding box center [248, 155] width 93 height 29
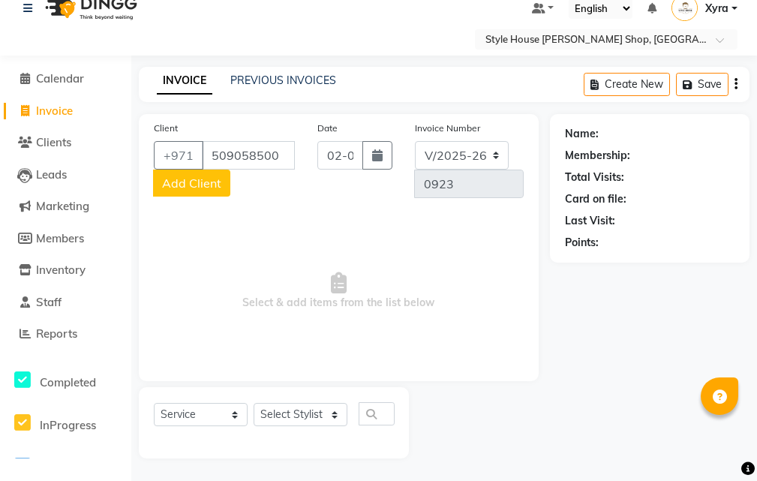
type input "509058500"
click at [218, 190] on span "Add Client" at bounding box center [191, 183] width 59 height 15
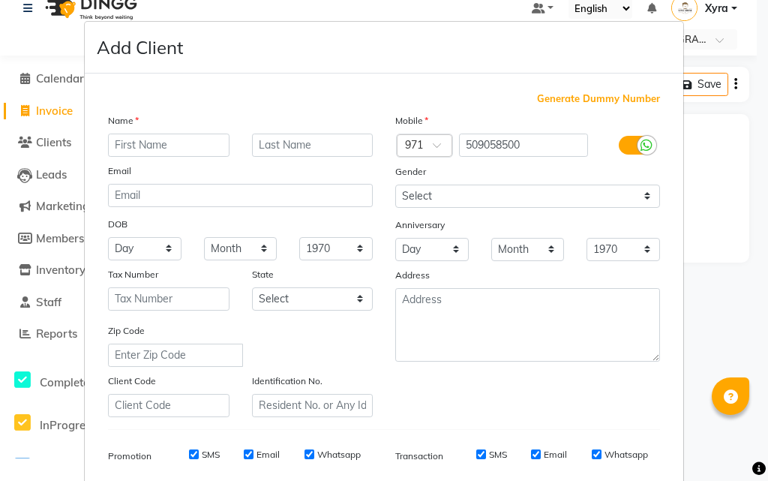
click at [202, 143] on input "text" at bounding box center [169, 145] width 122 height 23
type input "509058500"
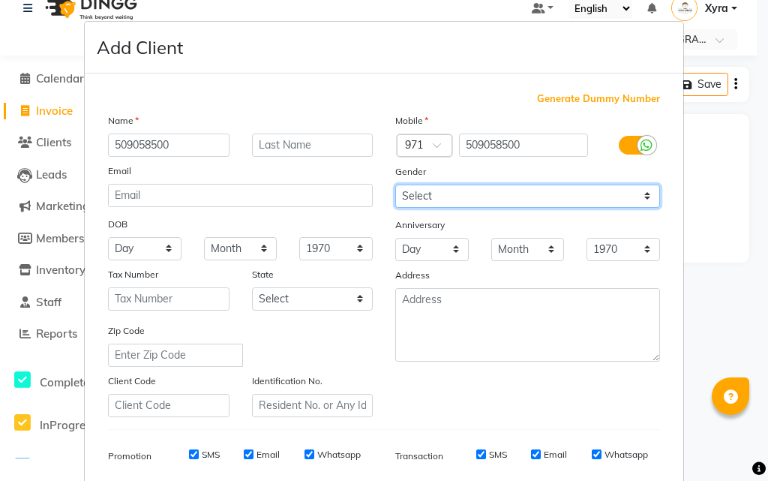
click at [462, 194] on select "Select [DEMOGRAPHIC_DATA] [DEMOGRAPHIC_DATA] Other Prefer Not To Say" at bounding box center [527, 196] width 265 height 23
select select "[DEMOGRAPHIC_DATA]"
click at [395, 185] on select "Select [DEMOGRAPHIC_DATA] [DEMOGRAPHIC_DATA] Other Prefer Not To Say" at bounding box center [527, 196] width 265 height 23
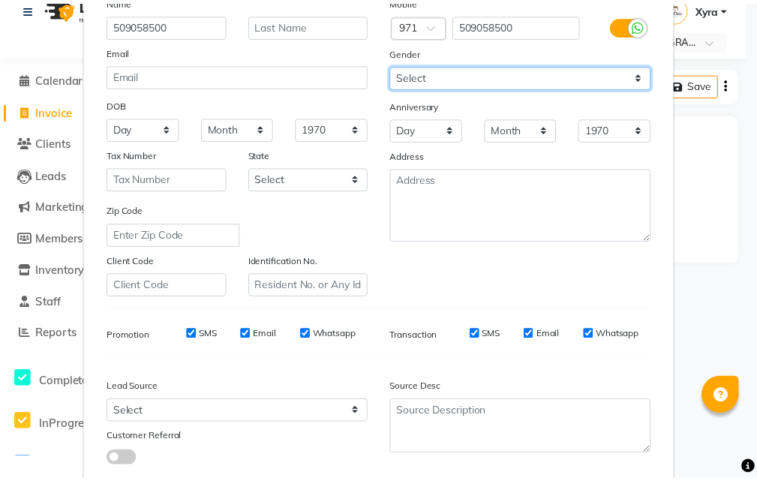
scroll to position [212, 0]
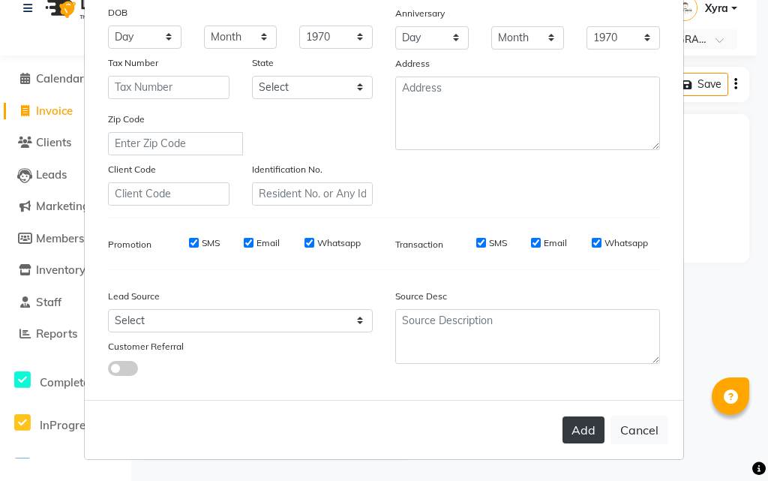
click at [578, 436] on button "Add" at bounding box center [584, 429] width 42 height 27
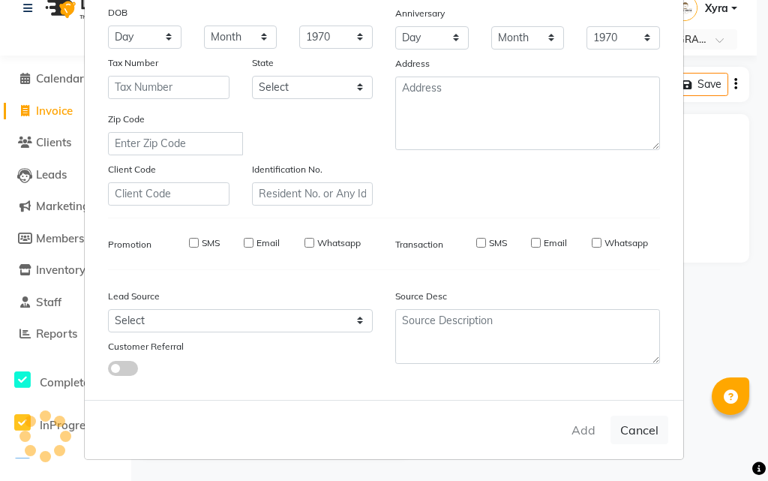
select select
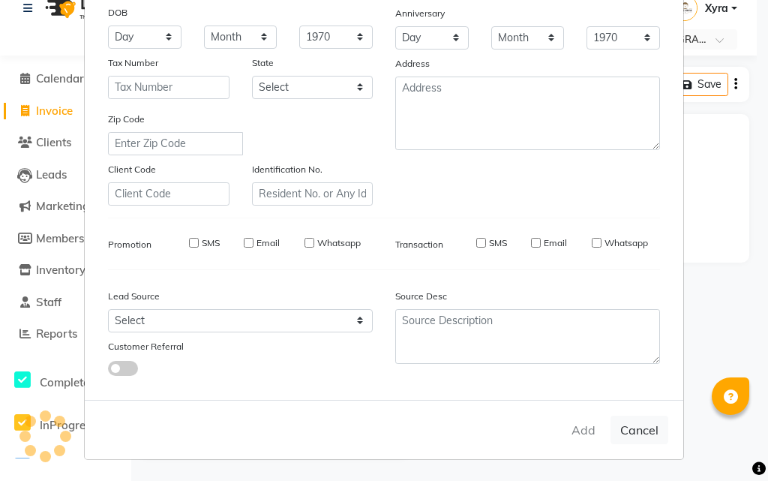
select select
checkbox input "false"
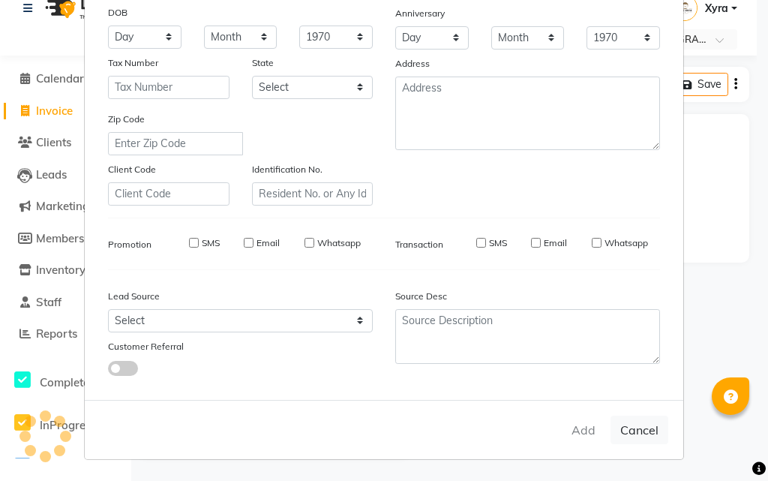
checkbox input "false"
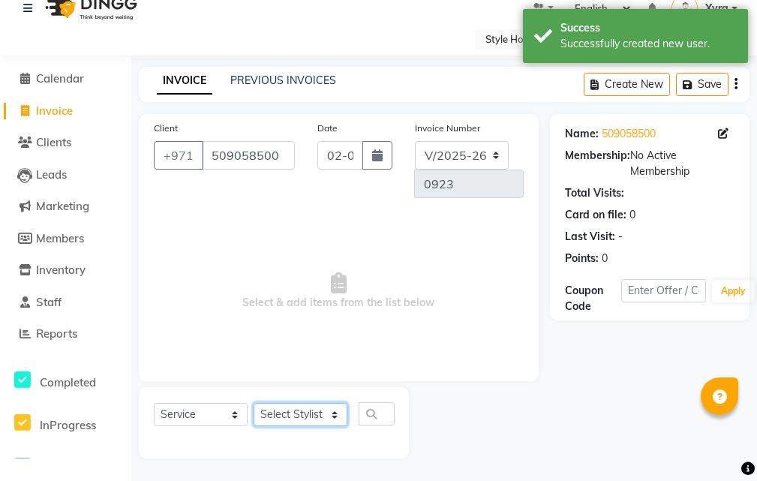
click at [295, 415] on select "Select Stylist [PERSON_NAME] ABDELHANIN [PERSON_NAME] [PERSON_NAME] [PERSON_NAM…" at bounding box center [301, 414] width 94 height 23
select select "83272"
click at [254, 403] on select "Select Stylist [PERSON_NAME] ABDELHANIN [PERSON_NAME] [PERSON_NAME] [PERSON_NAM…" at bounding box center [301, 414] width 94 height 23
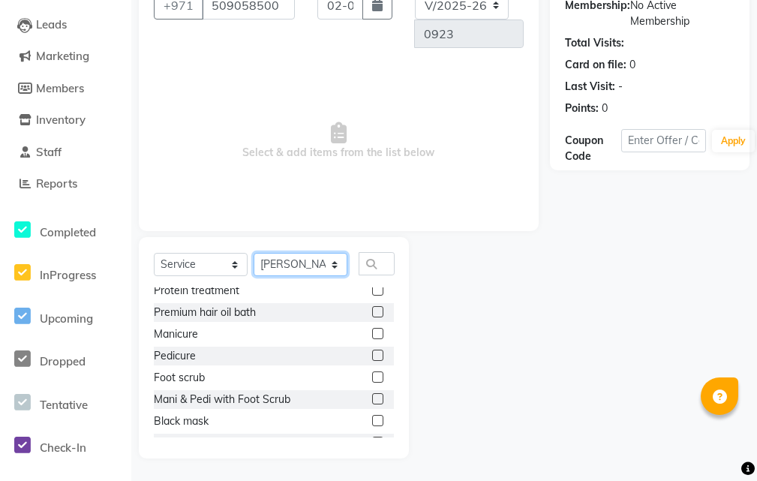
scroll to position [263, 0]
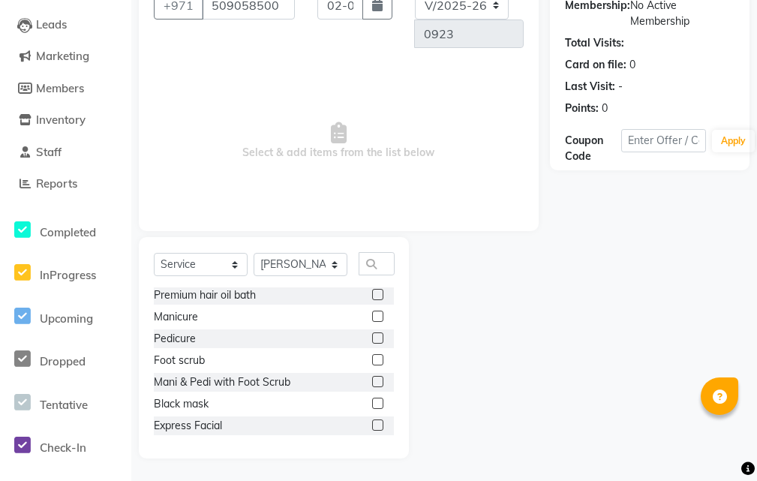
click at [372, 338] on label at bounding box center [377, 337] width 11 height 11
click at [372, 338] on input "checkbox" at bounding box center [377, 339] width 10 height 10
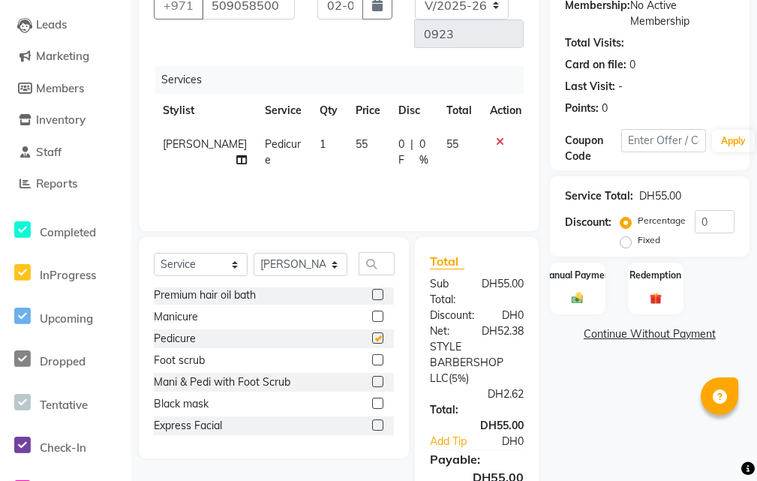
checkbox input "false"
click at [584, 305] on div "Manual Payment" at bounding box center [577, 288] width 58 height 54
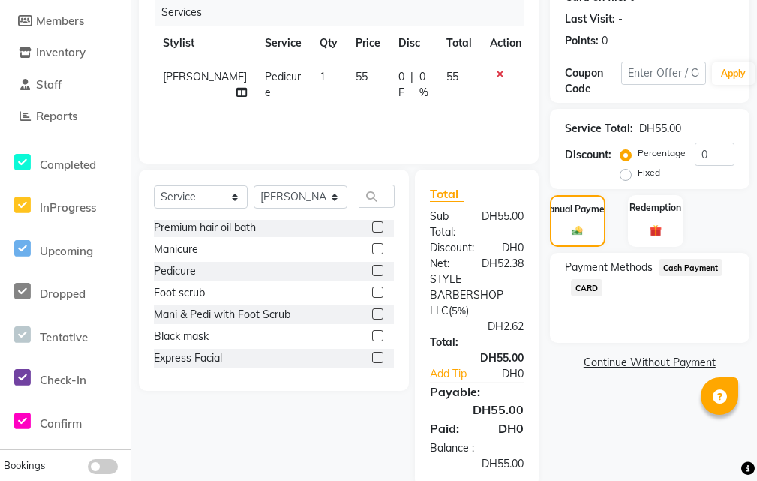
scroll to position [244, 0]
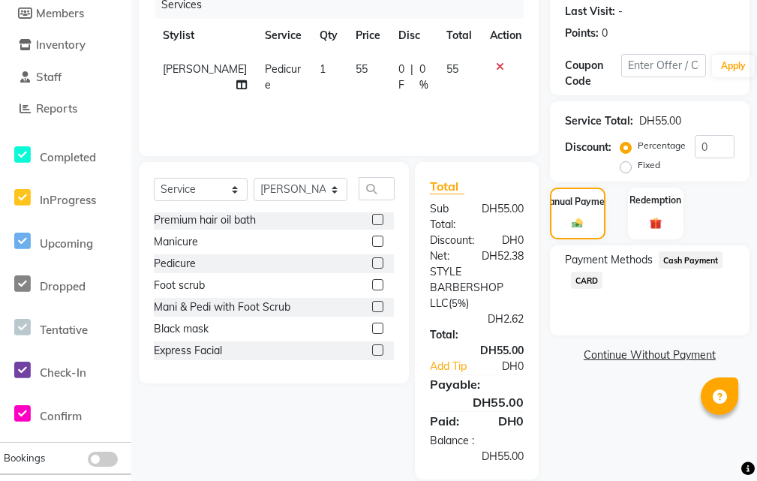
click at [586, 284] on span "CARD" at bounding box center [587, 280] width 32 height 17
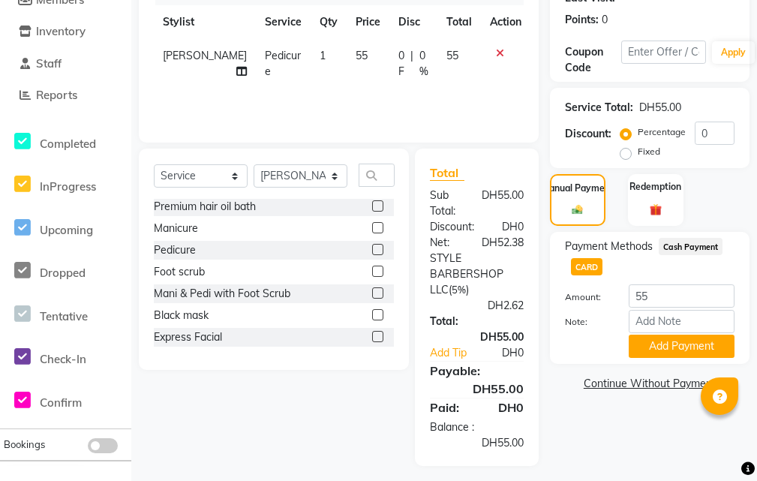
scroll to position [263, 0]
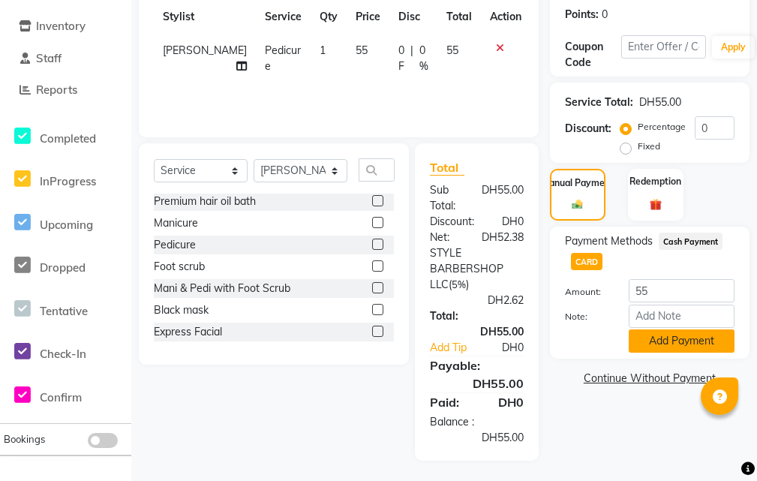
click at [638, 341] on button "Add Payment" at bounding box center [682, 340] width 106 height 23
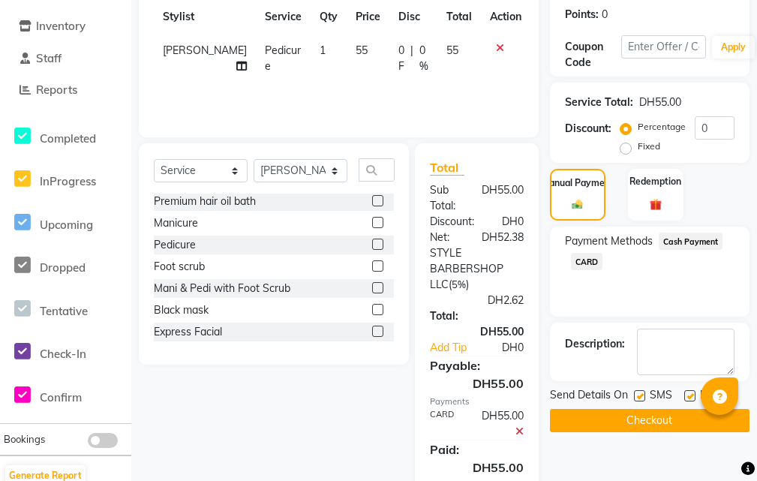
click at [597, 411] on button "Checkout" at bounding box center [650, 420] width 200 height 23
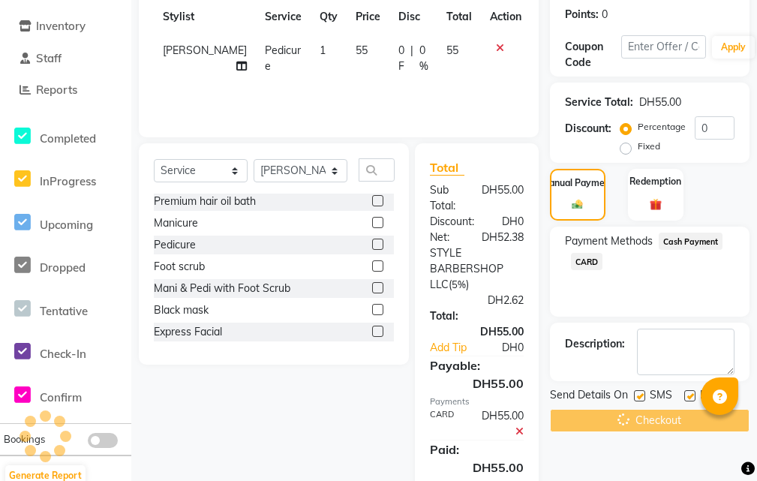
click at [595, 409] on div "Checkout" at bounding box center [650, 420] width 200 height 23
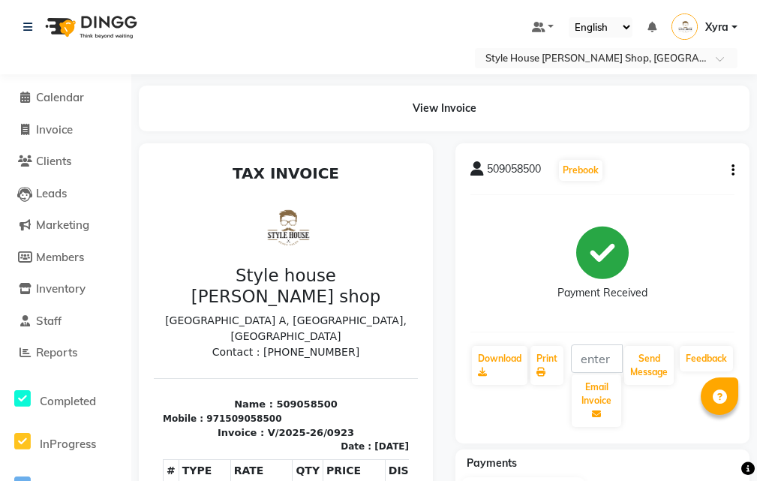
click at [69, 139] on li "Invoice" at bounding box center [65, 130] width 131 height 32
drag, startPoint x: 71, startPoint y: 132, endPoint x: 80, endPoint y: 131, distance: 9.0
click at [77, 131] on link "Invoice" at bounding box center [66, 130] width 124 height 17
select select "service"
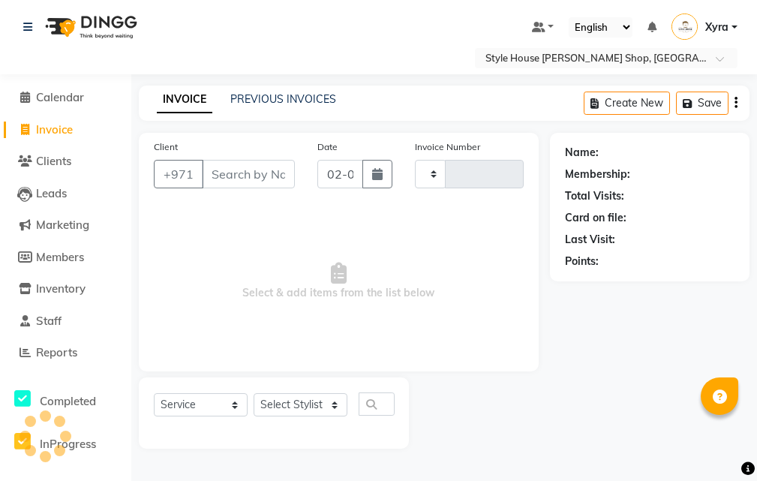
type input "0924"
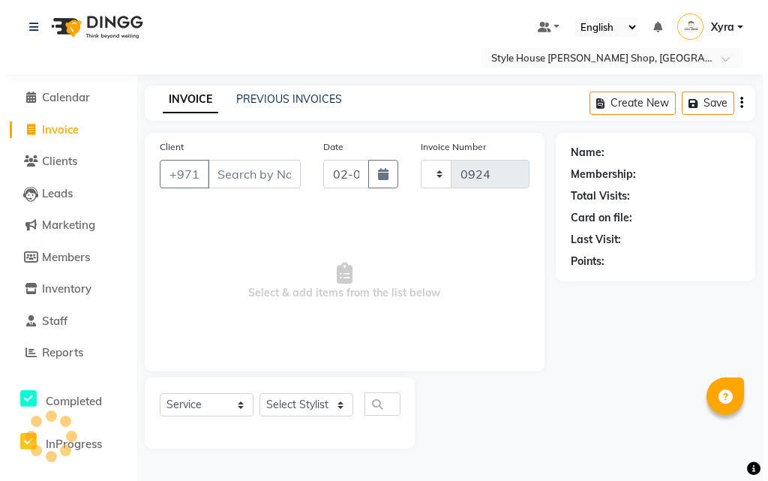
scroll to position [19, 0]
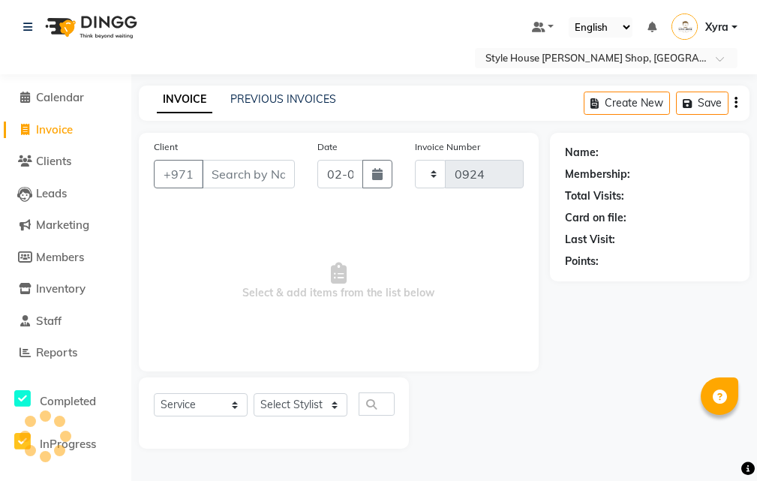
select select "8421"
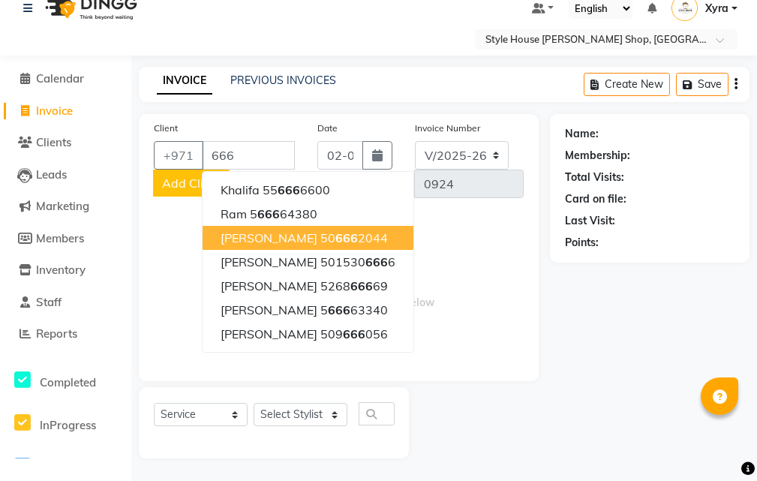
click at [53, 112] on span "Invoice" at bounding box center [54, 111] width 37 height 14
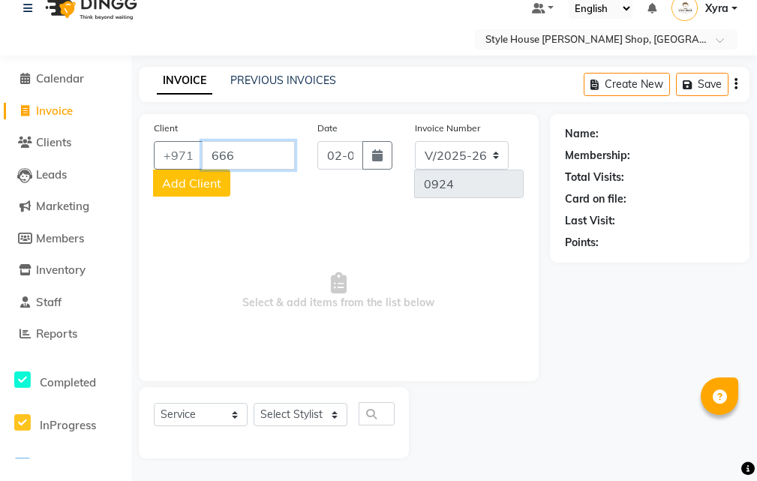
click at [248, 152] on input "666" at bounding box center [248, 155] width 93 height 29
type input "6"
type input "503912433"
click at [203, 187] on span "Add Client" at bounding box center [191, 183] width 59 height 15
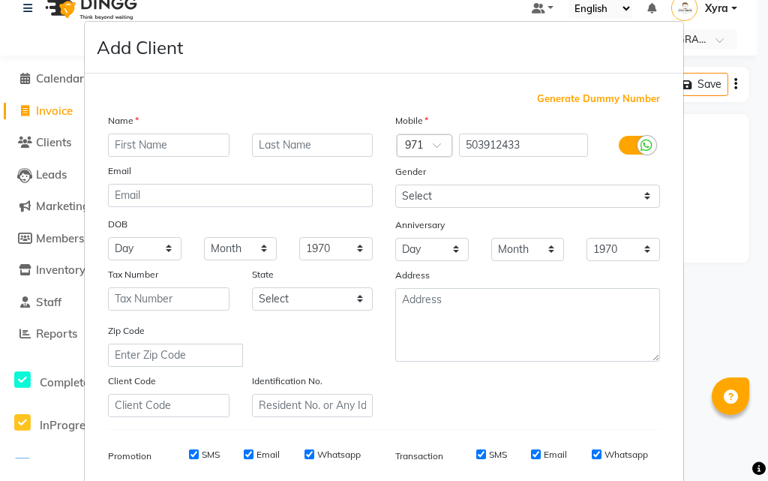
click at [164, 143] on input "text" at bounding box center [169, 145] width 122 height 23
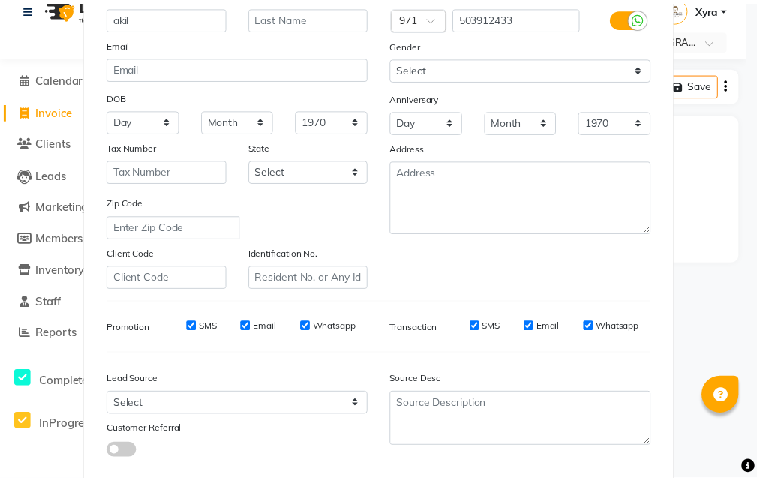
scroll to position [212, 0]
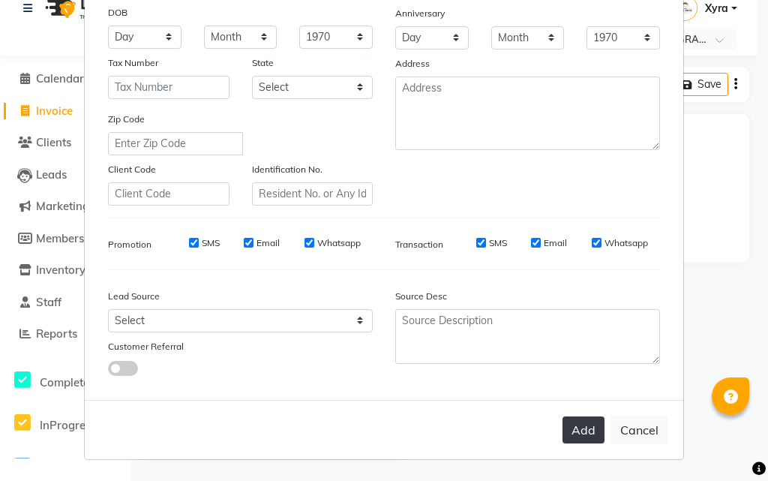
type input "akil"
click at [574, 428] on button "Add" at bounding box center [584, 429] width 42 height 27
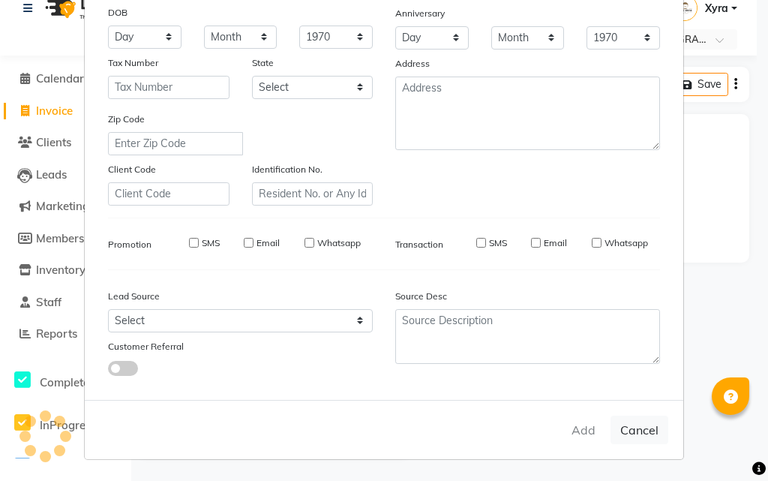
select select
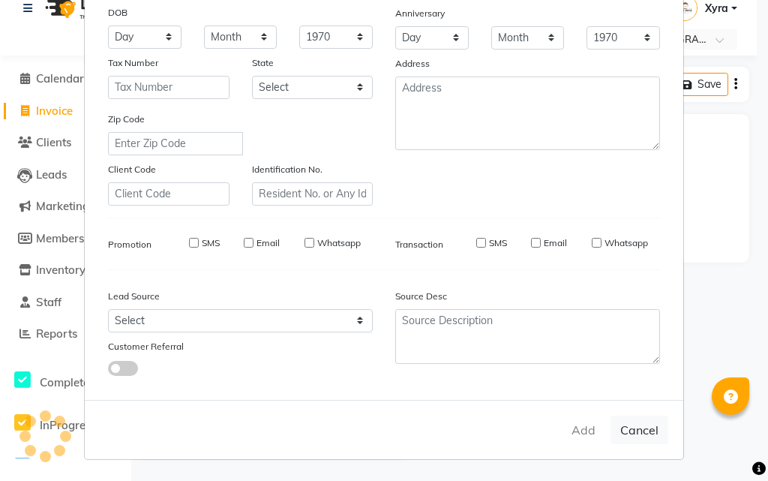
select select
checkbox input "false"
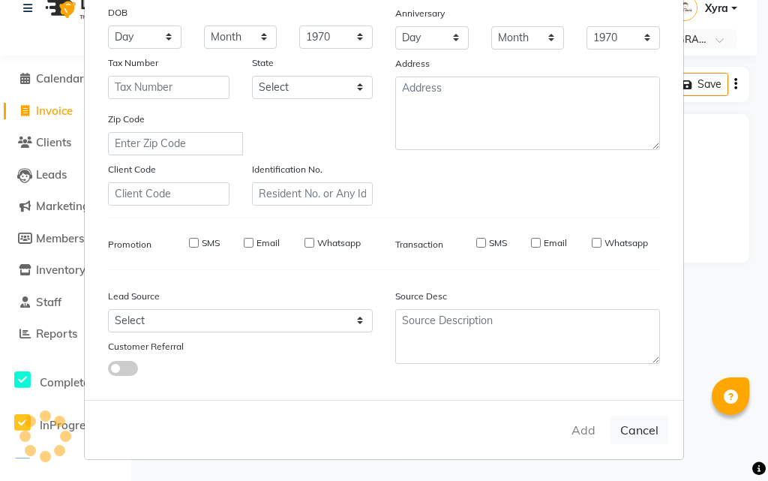
checkbox input "false"
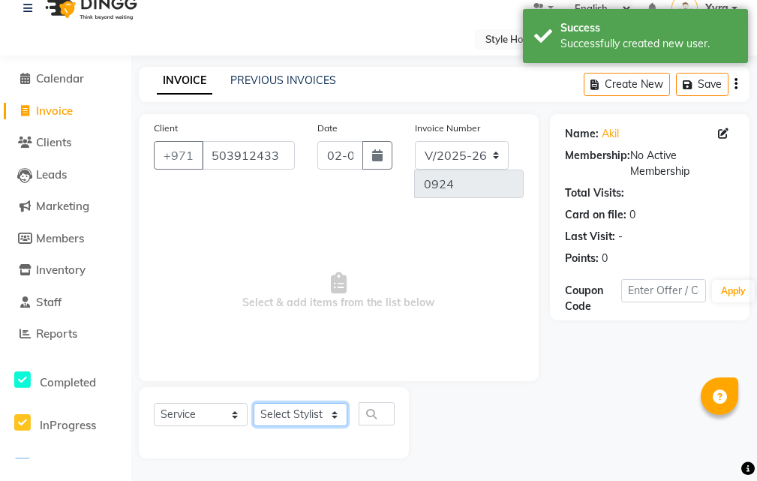
click at [306, 417] on select "Select Stylist [PERSON_NAME] ABDELHANIN [PERSON_NAME] [PERSON_NAME] [PERSON_NAM…" at bounding box center [301, 414] width 94 height 23
select select "86094"
click at [254, 403] on select "Select Stylist [PERSON_NAME] ABDELHANIN [PERSON_NAME] [PERSON_NAME] [PERSON_NAM…" at bounding box center [301, 414] width 94 height 23
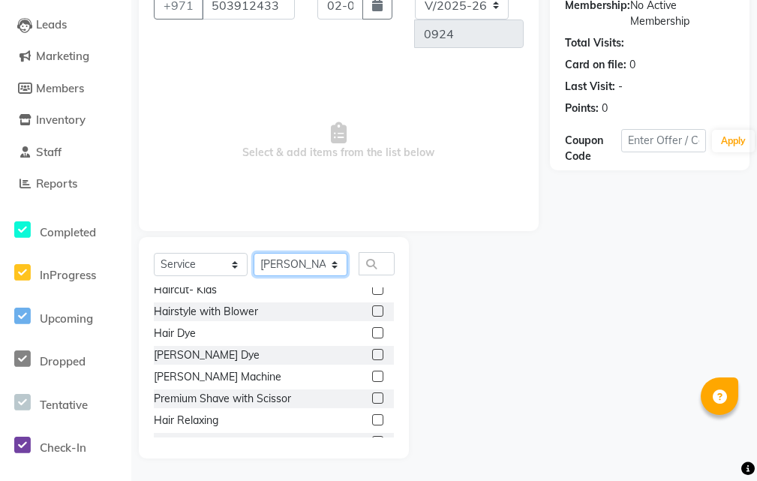
scroll to position [80, 0]
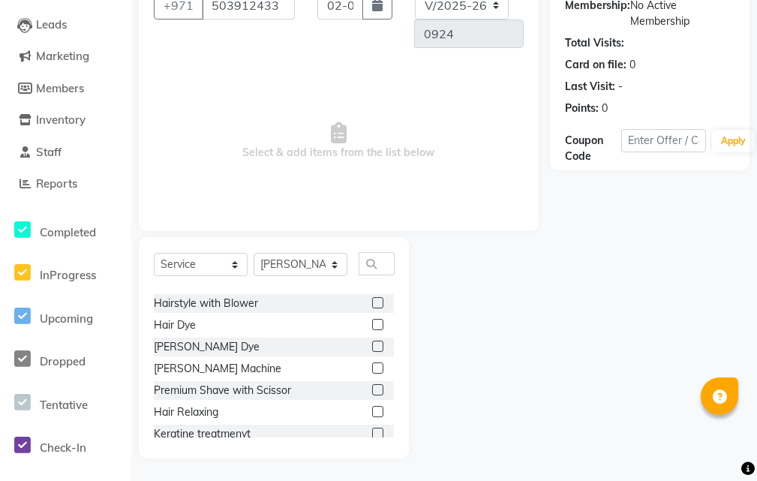
drag, startPoint x: 366, startPoint y: 391, endPoint x: 366, endPoint y: 374, distance: 16.5
click at [372, 390] on label at bounding box center [377, 389] width 11 height 11
click at [372, 390] on input "checkbox" at bounding box center [377, 391] width 10 height 10
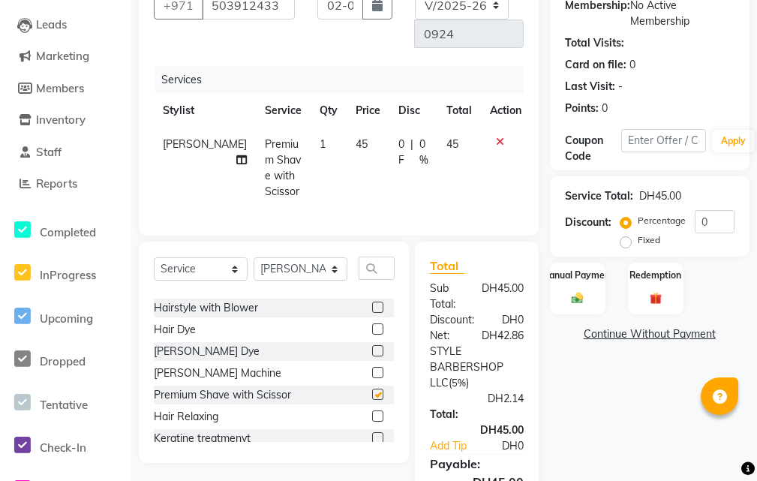
checkbox input "false"
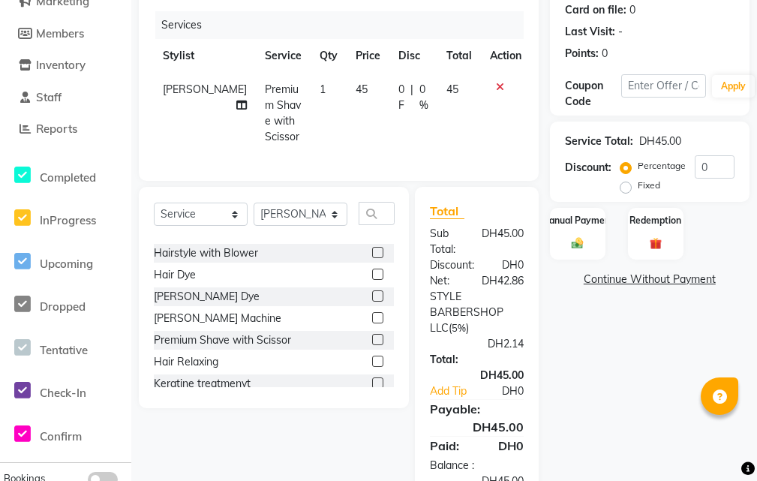
scroll to position [281, 0]
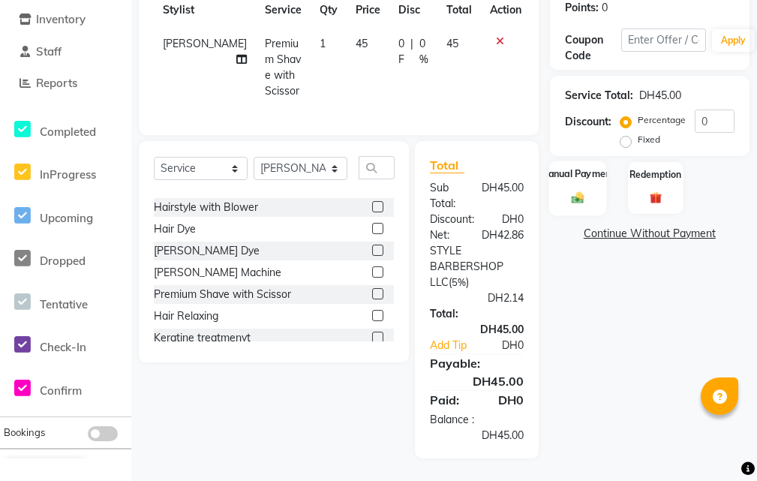
click at [584, 195] on div "Manual Payment" at bounding box center [577, 188] width 58 height 54
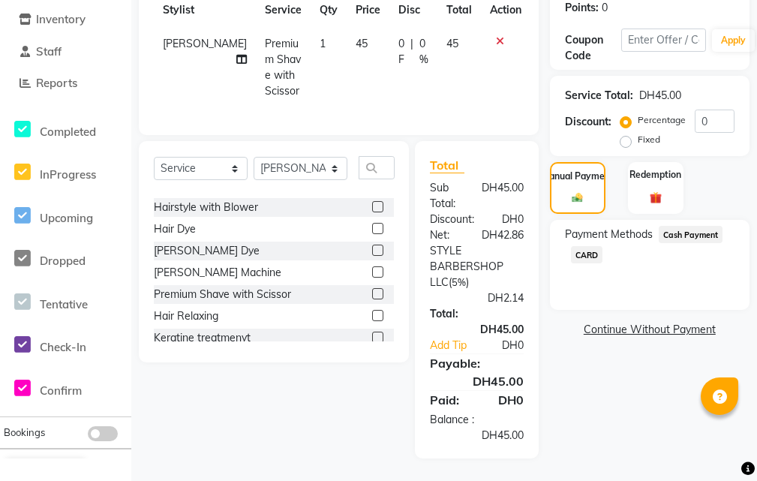
click at [588, 246] on span "CARD" at bounding box center [587, 254] width 32 height 17
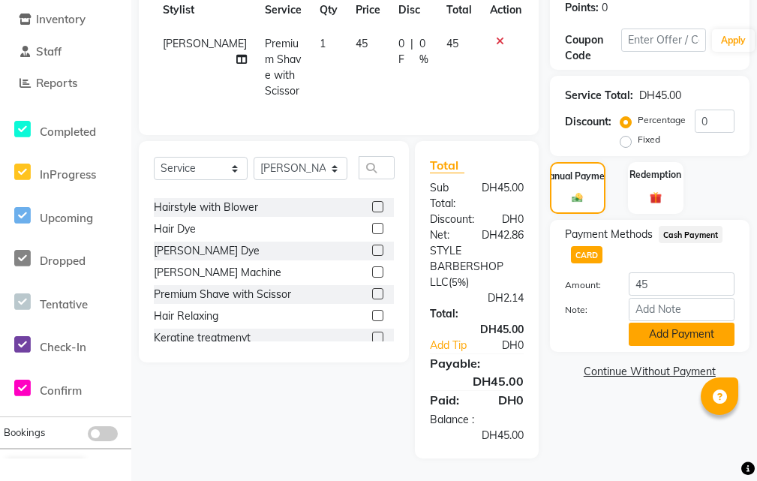
click at [704, 323] on button "Add Payment" at bounding box center [682, 334] width 106 height 23
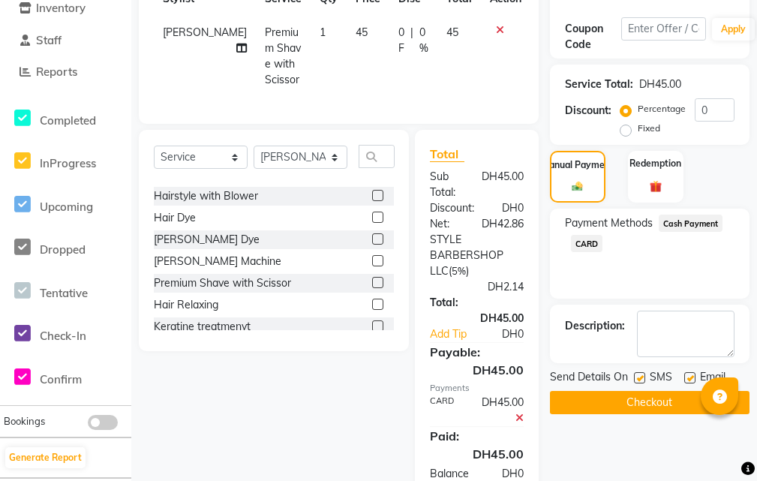
click at [638, 400] on button "Checkout" at bounding box center [650, 402] width 200 height 23
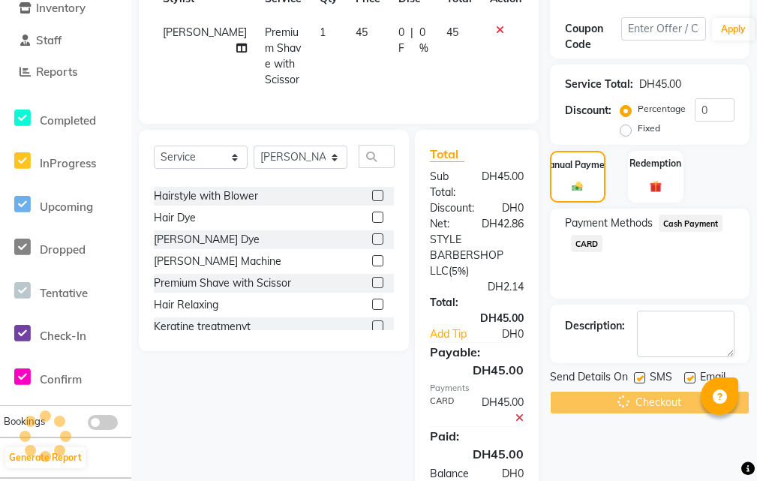
click at [632, 407] on div "Checkout" at bounding box center [650, 402] width 200 height 23
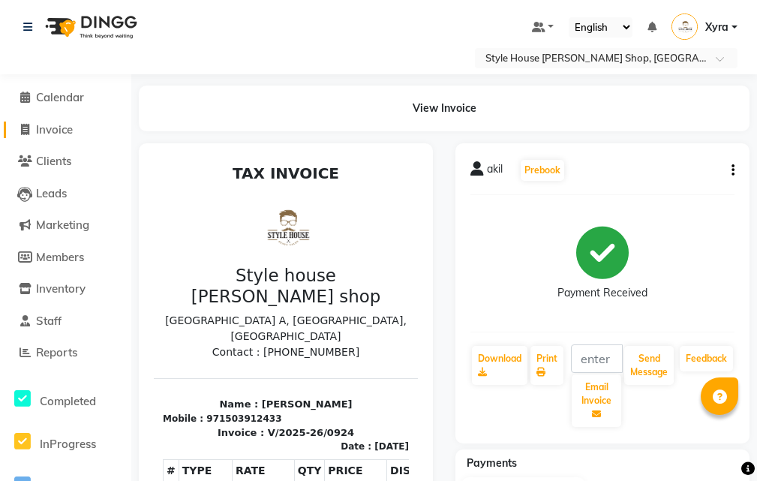
click at [71, 130] on span "Invoice" at bounding box center [54, 129] width 37 height 14
select select "service"
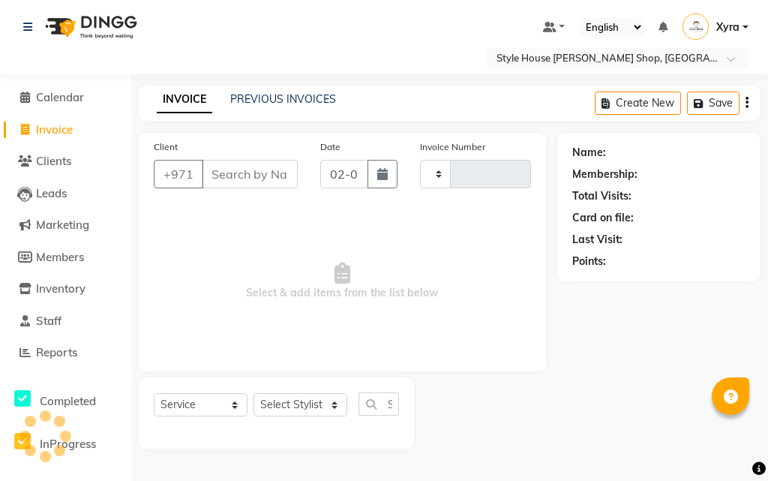
type input "0925"
select select "8421"
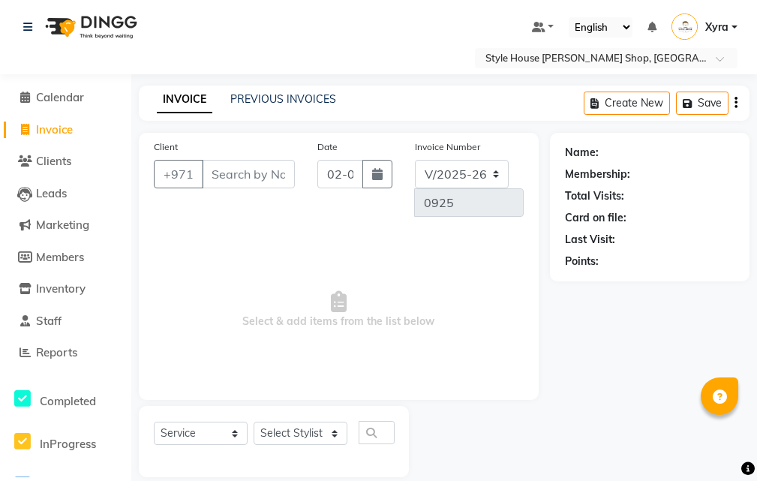
click at [276, 170] on input "Client" at bounding box center [248, 174] width 93 height 29
click at [229, 437] on select "Select Service Product Membership Package Voucher Prepaid Gift Card" at bounding box center [201, 433] width 94 height 23
click at [154, 422] on select "Select Service Product Membership Package Voucher Prepaid Gift Card" at bounding box center [201, 433] width 94 height 23
click at [265, 167] on input "Client" at bounding box center [248, 174] width 93 height 29
click at [334, 431] on select "Select Stylist [PERSON_NAME] ABDELHANIN [PERSON_NAME] [PERSON_NAME] [PERSON_NAM…" at bounding box center [301, 433] width 94 height 23
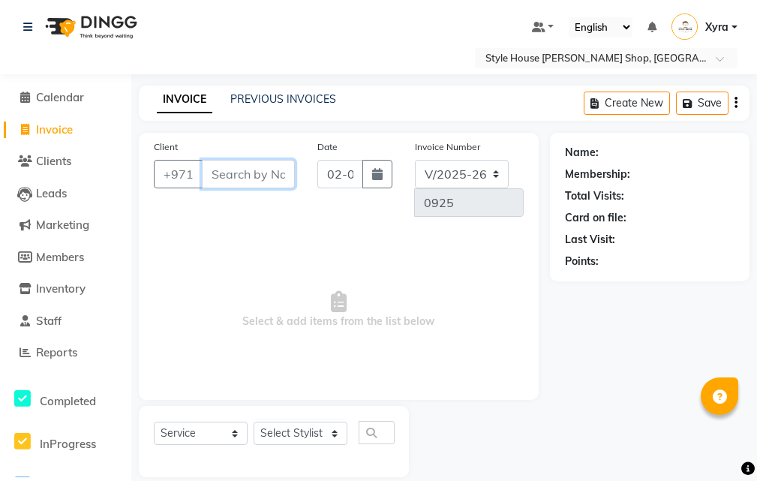
click at [241, 178] on input "Client" at bounding box center [248, 174] width 93 height 29
click at [258, 179] on input "Client" at bounding box center [248, 174] width 93 height 29
click at [272, 173] on input "Client" at bounding box center [248, 174] width 93 height 29
type input "523007004"
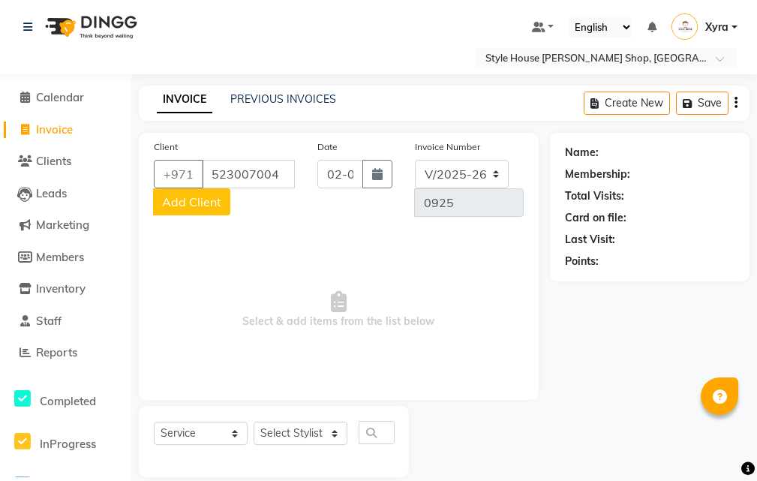
click at [220, 202] on span "Add Client" at bounding box center [191, 201] width 59 height 15
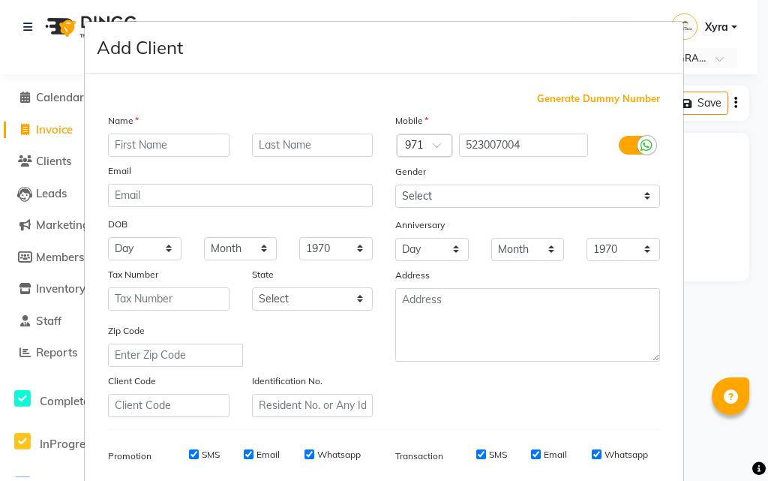
click at [169, 148] on input "text" at bounding box center [169, 145] width 122 height 23
type input "Saeed"
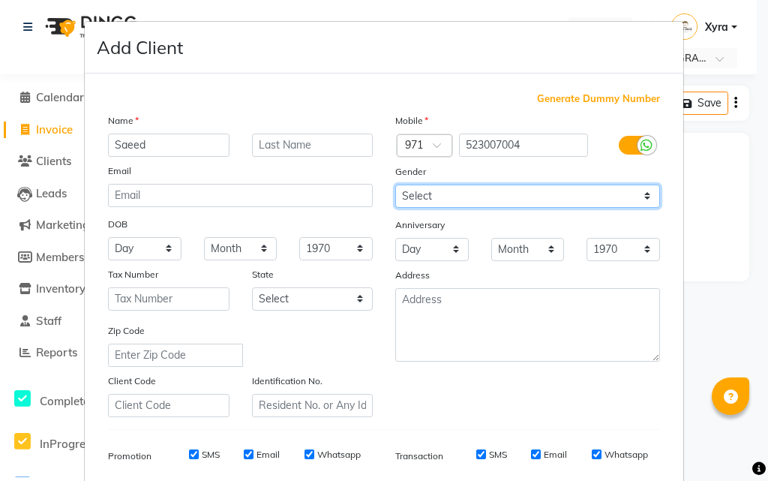
click at [464, 194] on select "Select [DEMOGRAPHIC_DATA] [DEMOGRAPHIC_DATA] Other Prefer Not To Say" at bounding box center [527, 196] width 265 height 23
select select "[DEMOGRAPHIC_DATA]"
click at [395, 185] on select "Select [DEMOGRAPHIC_DATA] [DEMOGRAPHIC_DATA] Other Prefer Not To Say" at bounding box center [527, 196] width 265 height 23
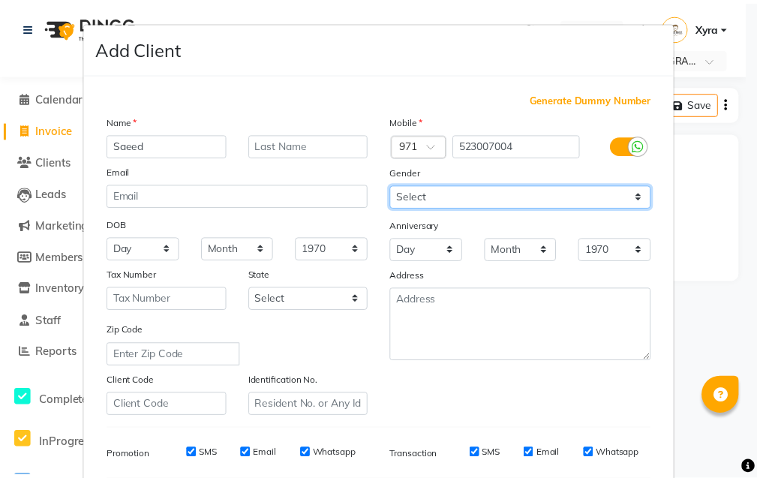
scroll to position [212, 0]
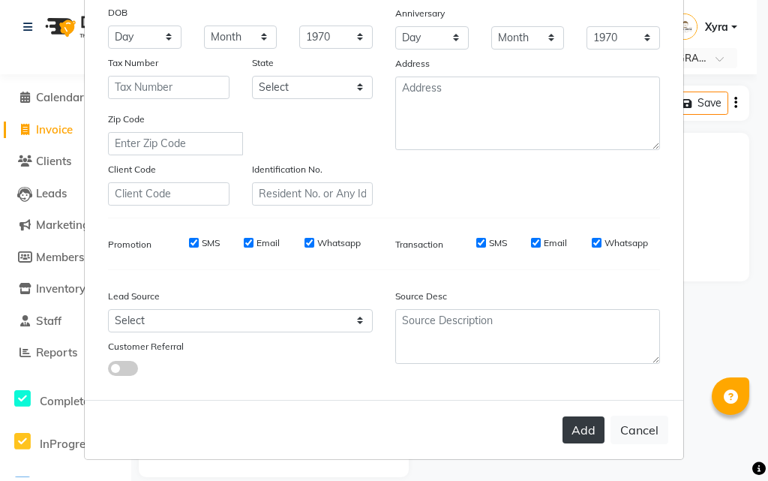
click at [569, 432] on button "Add" at bounding box center [584, 429] width 42 height 27
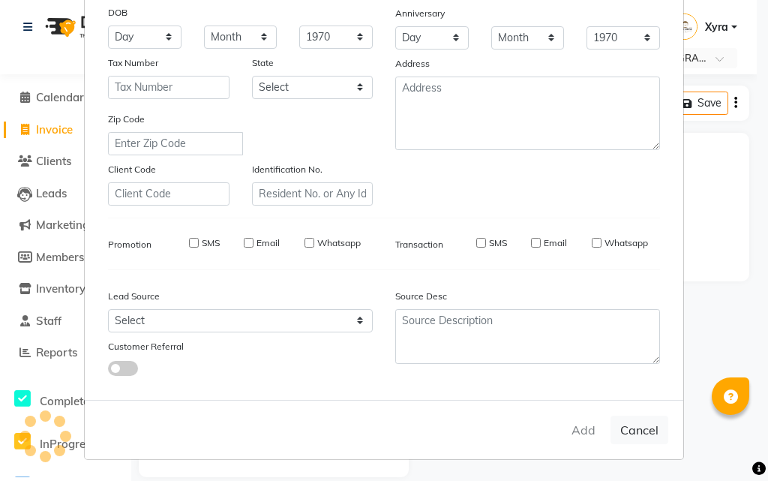
select select
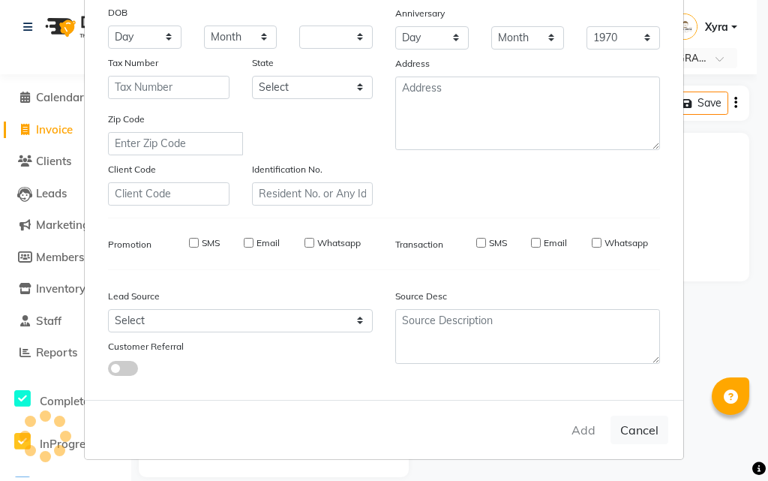
select select
checkbox input "false"
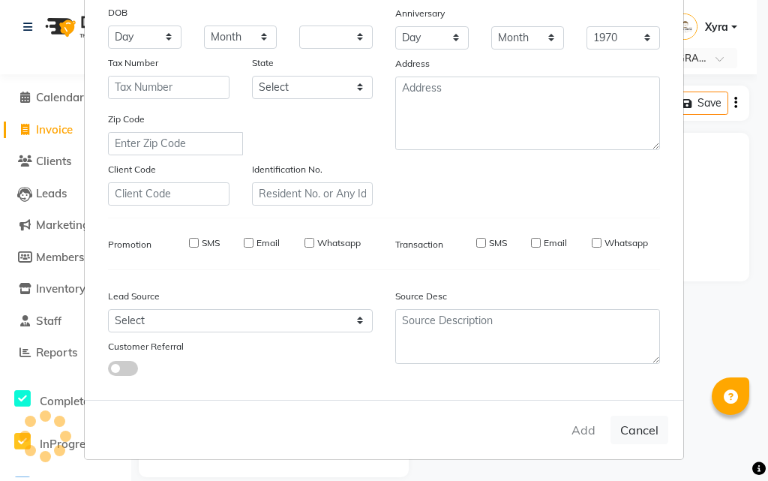
checkbox input "false"
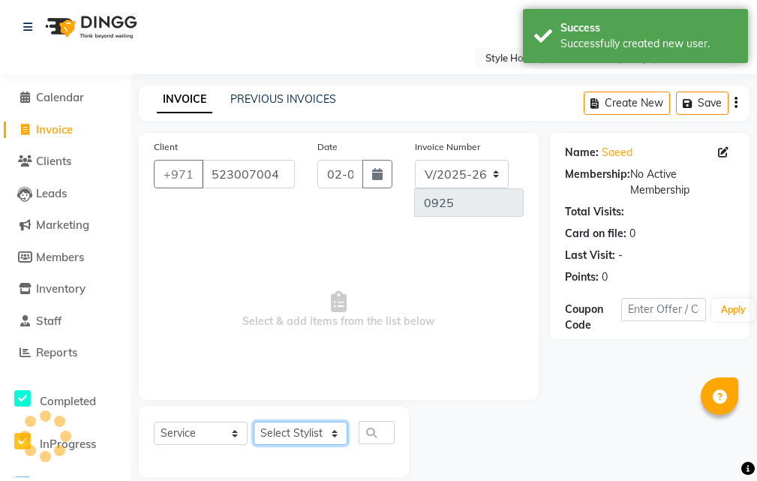
click at [336, 435] on select "Select Stylist [PERSON_NAME] ABDELHANIN [PERSON_NAME] [PERSON_NAME] [PERSON_NAM…" at bounding box center [301, 433] width 94 height 23
select select "83271"
click at [254, 422] on select "Select Stylist [PERSON_NAME] ABDELHANIN [PERSON_NAME] [PERSON_NAME] [PERSON_NAM…" at bounding box center [301, 433] width 94 height 23
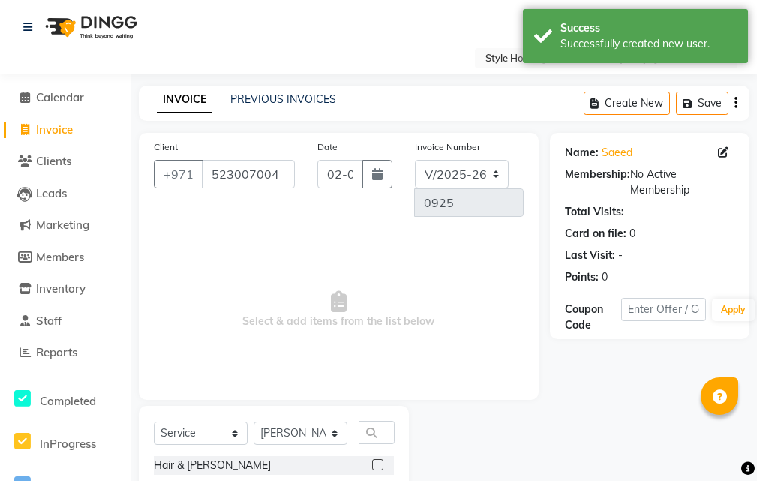
drag, startPoint x: 518, startPoint y: 383, endPoint x: 433, endPoint y: 432, distance: 97.8
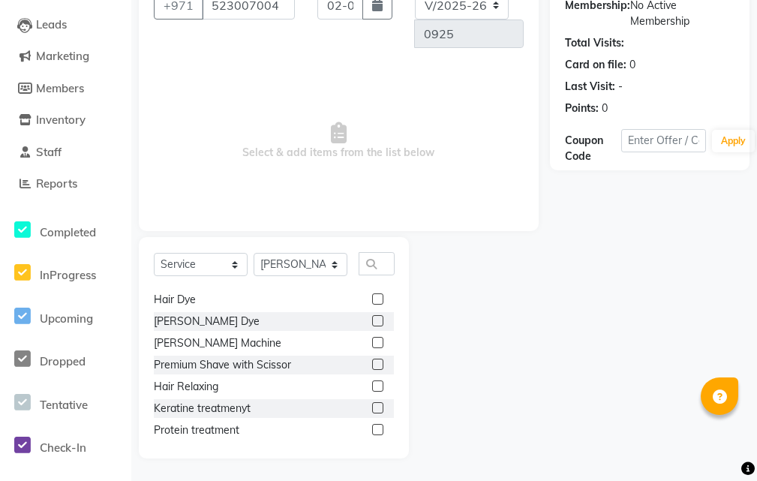
scroll to position [136, 0]
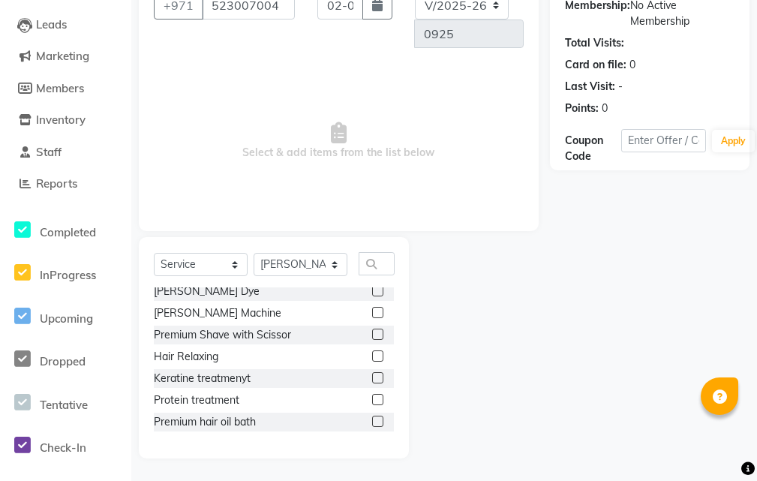
click at [372, 338] on label at bounding box center [377, 334] width 11 height 11
click at [372, 338] on input "checkbox" at bounding box center [377, 335] width 10 height 10
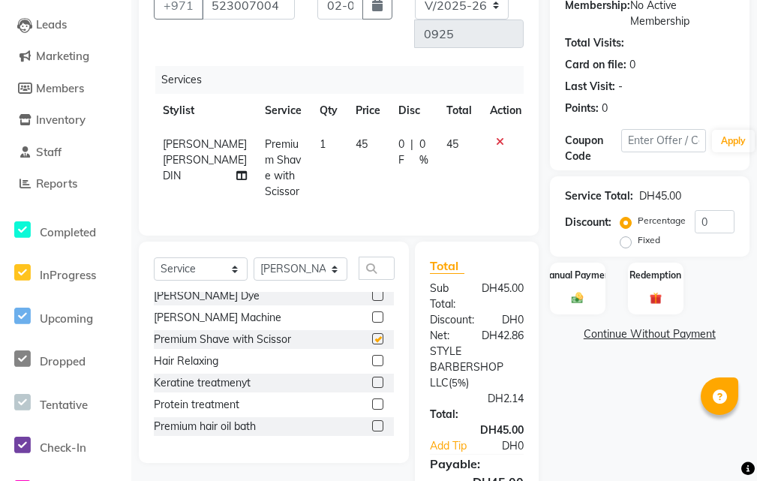
checkbox input "false"
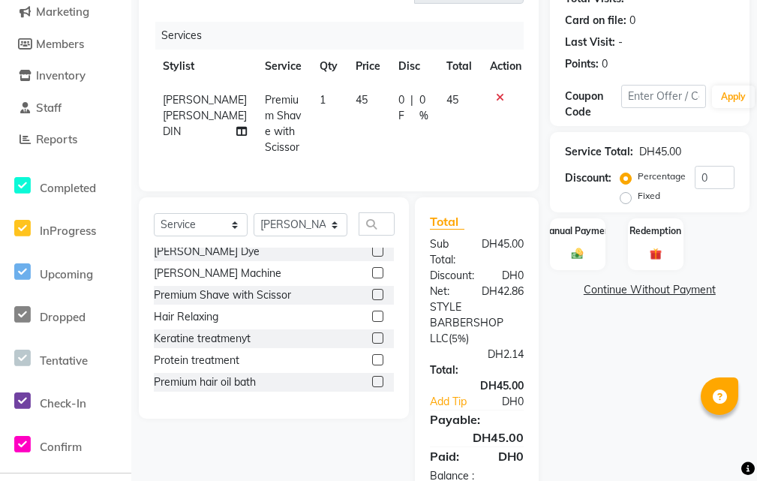
scroll to position [281, 0]
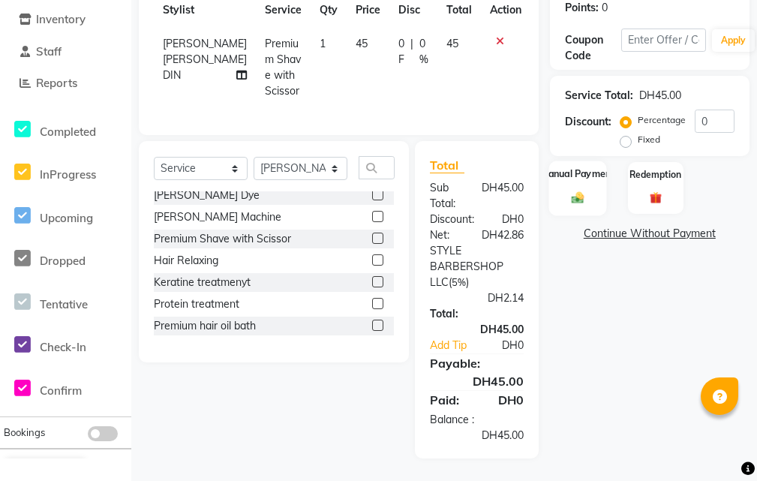
click at [579, 191] on img at bounding box center [577, 198] width 20 height 14
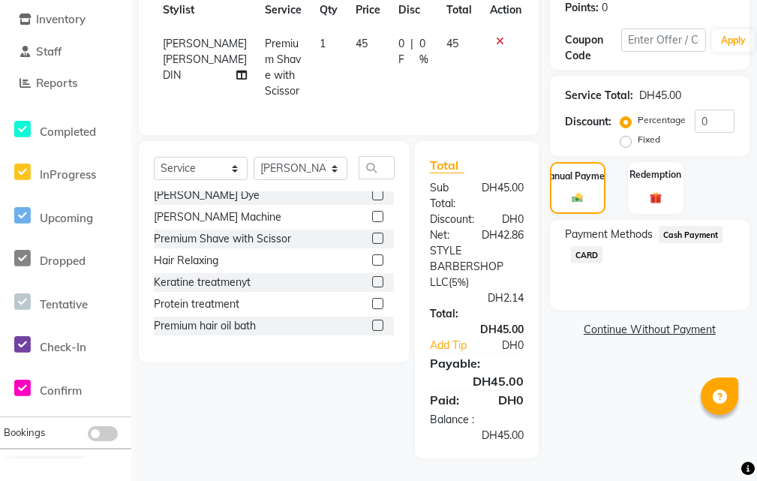
click at [578, 247] on span "CARD" at bounding box center [587, 254] width 32 height 17
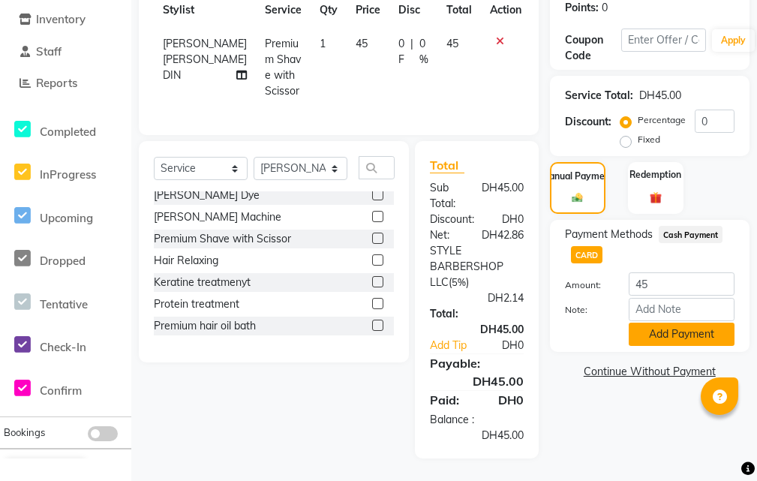
click at [641, 323] on button "Add Payment" at bounding box center [682, 334] width 106 height 23
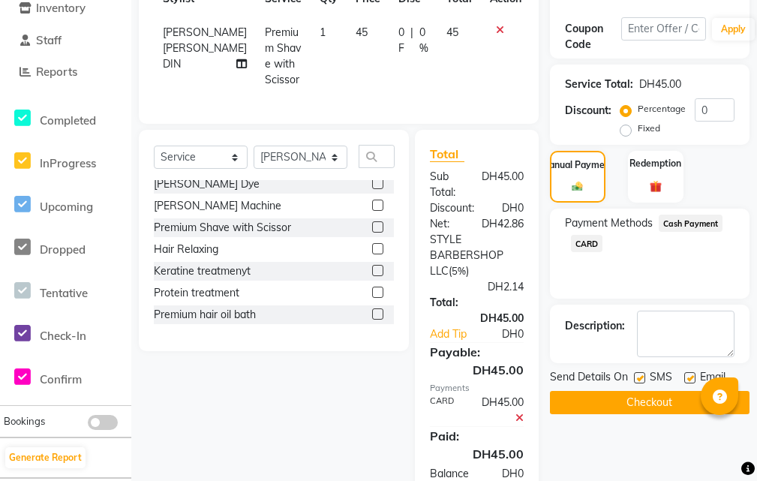
click at [582, 404] on button "Checkout" at bounding box center [650, 402] width 200 height 23
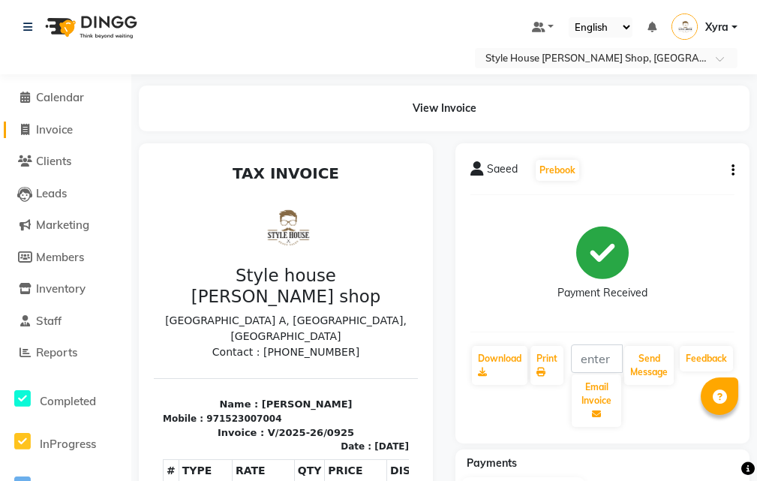
click at [73, 130] on span "Invoice" at bounding box center [54, 129] width 37 height 14
select select "service"
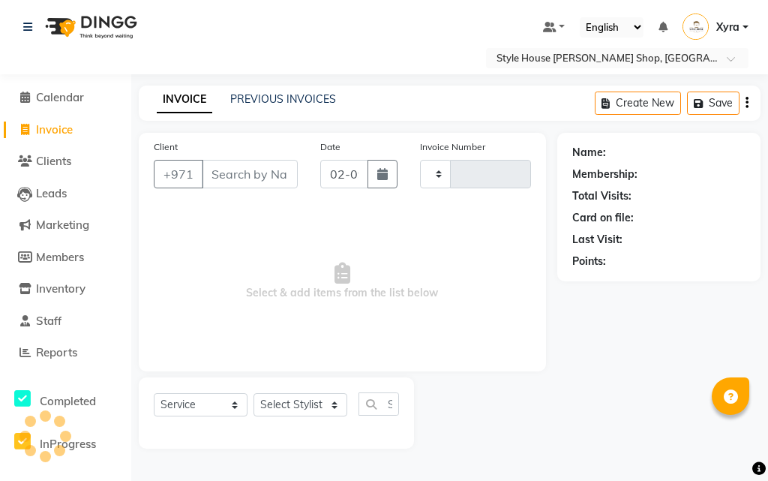
type input "0926"
select select "8421"
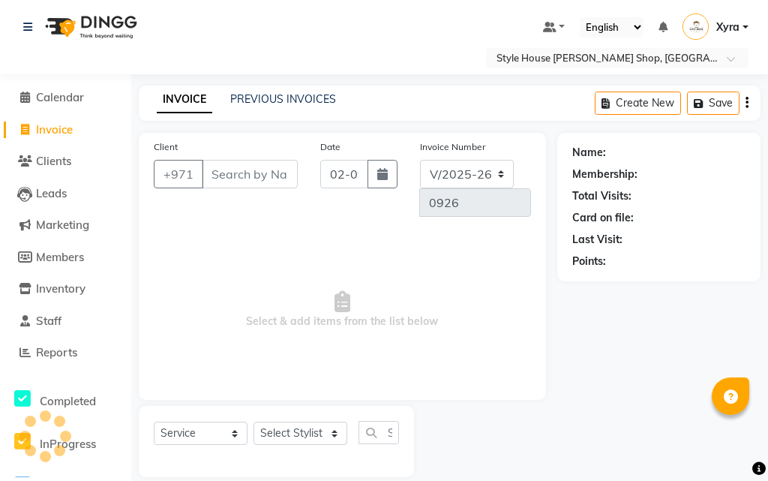
scroll to position [19, 0]
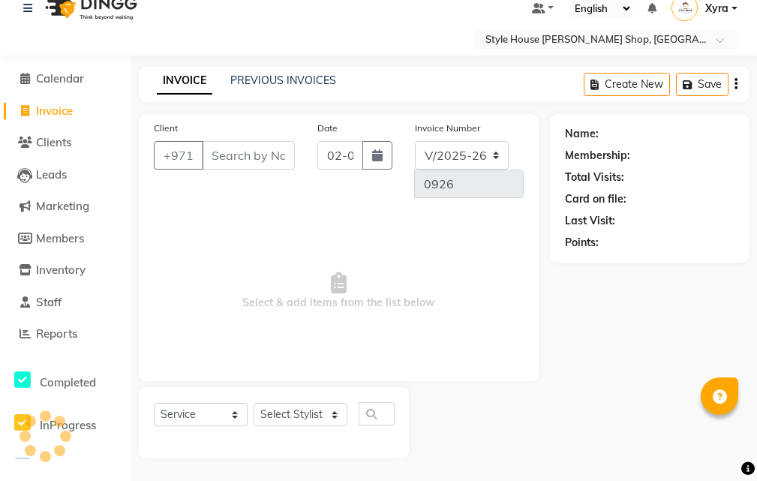
click at [284, 147] on input "Client" at bounding box center [248, 155] width 93 height 29
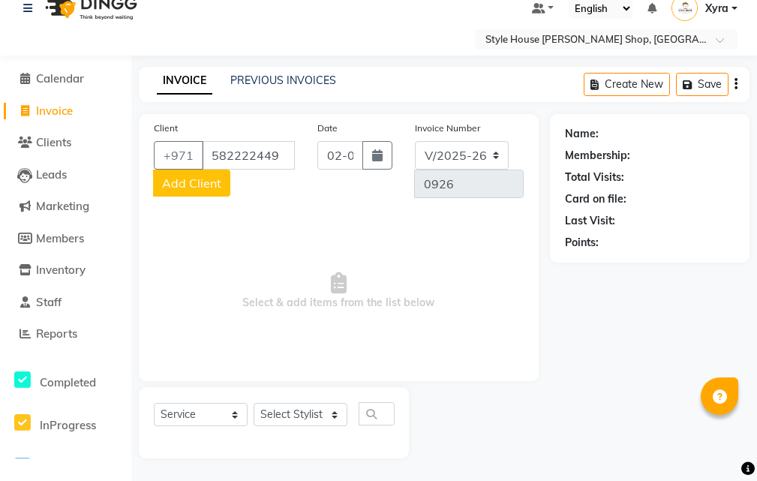
type input "582222449"
click at [210, 188] on span "Add Client" at bounding box center [191, 183] width 59 height 15
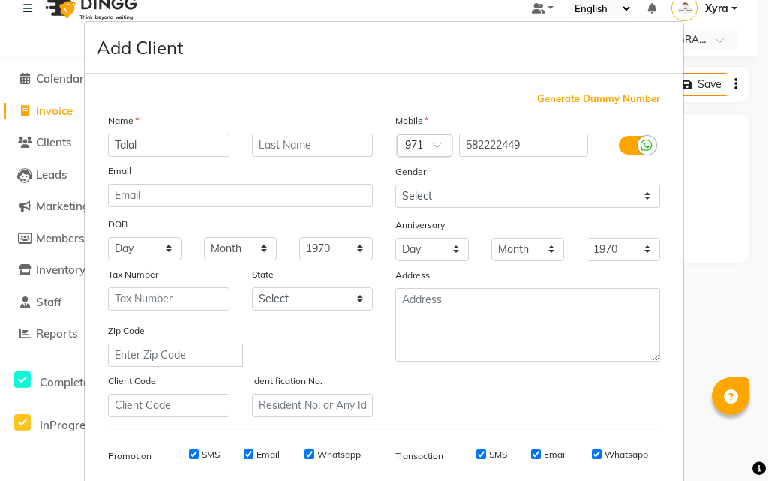
type input "Talal"
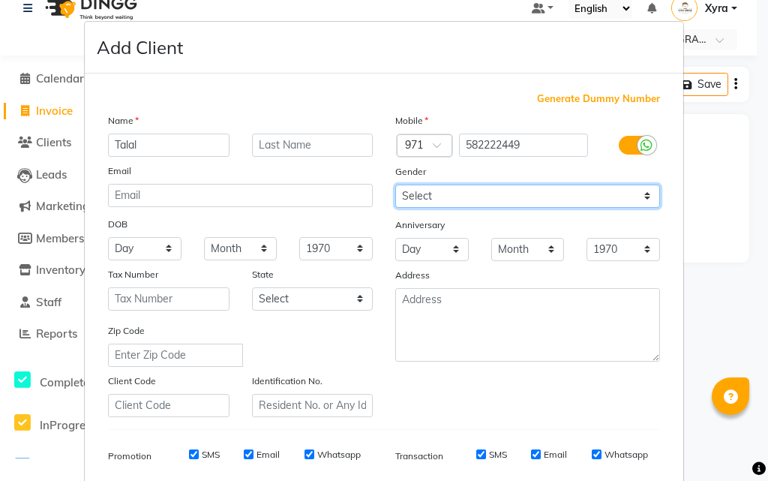
click at [443, 197] on select "Select [DEMOGRAPHIC_DATA] [DEMOGRAPHIC_DATA] Other Prefer Not To Say" at bounding box center [527, 196] width 265 height 23
select select "[DEMOGRAPHIC_DATA]"
click at [395, 185] on select "Select [DEMOGRAPHIC_DATA] [DEMOGRAPHIC_DATA] Other Prefer Not To Say" at bounding box center [527, 196] width 265 height 23
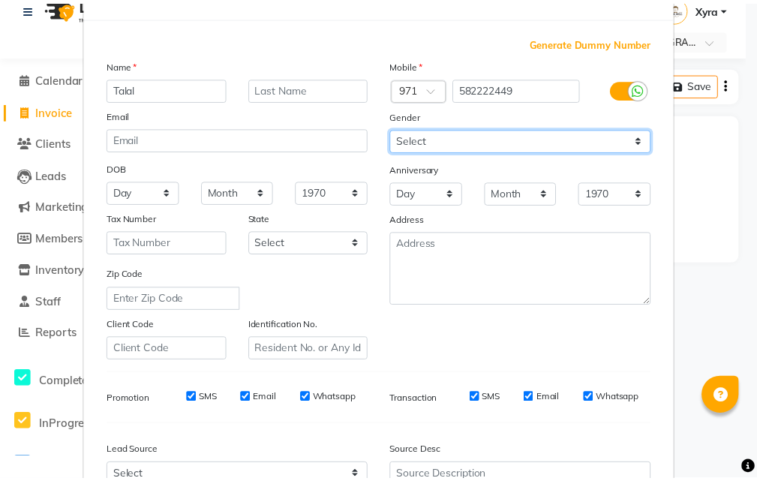
scroll to position [212, 0]
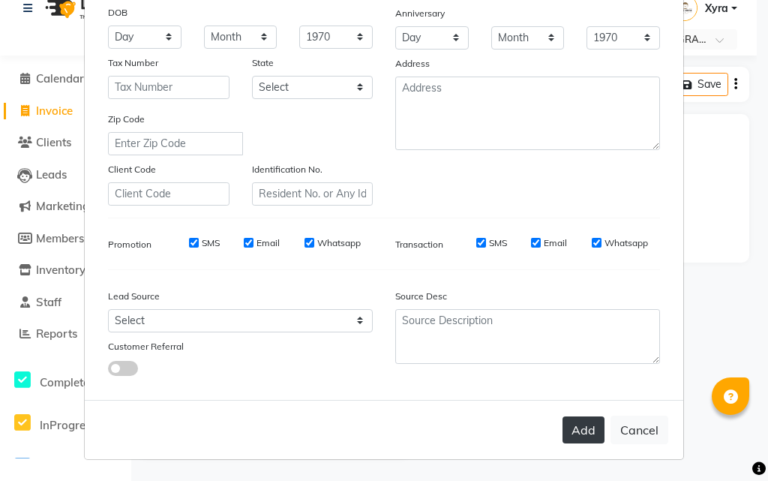
click at [575, 431] on button "Add" at bounding box center [584, 429] width 42 height 27
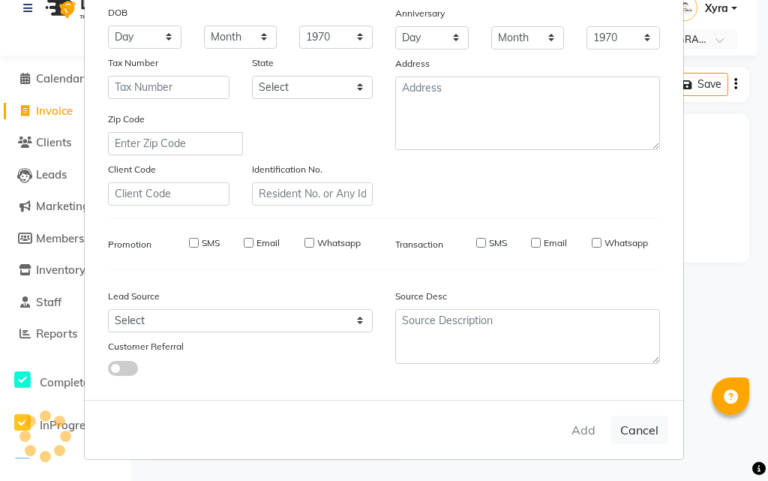
select select
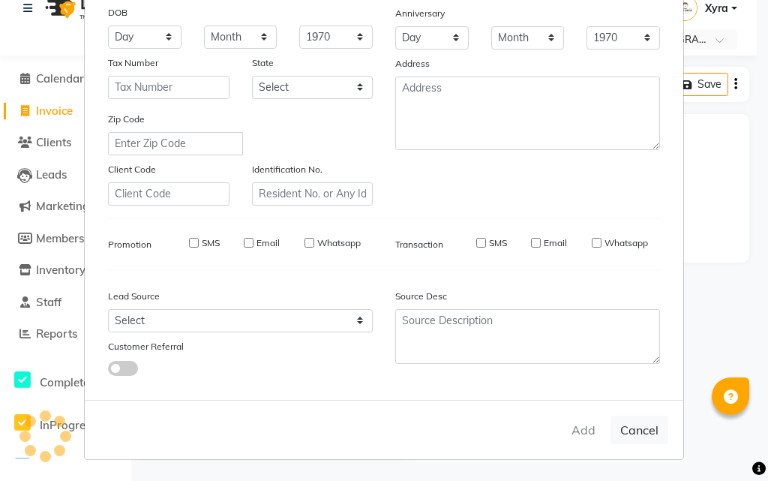
select select
checkbox input "false"
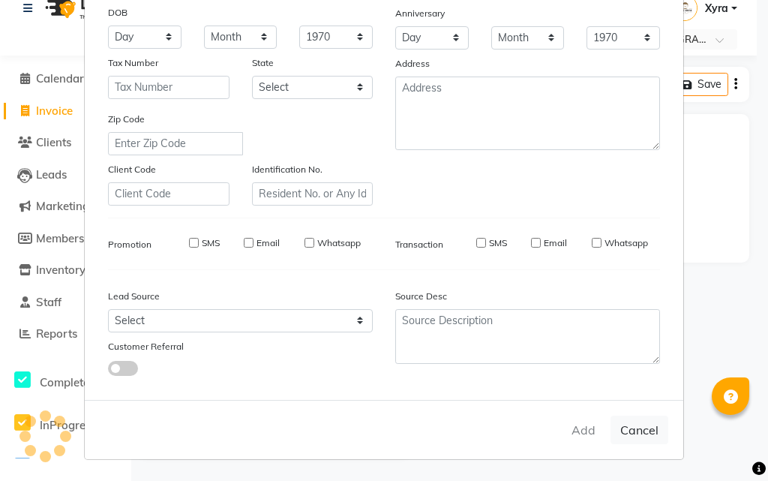
checkbox input "false"
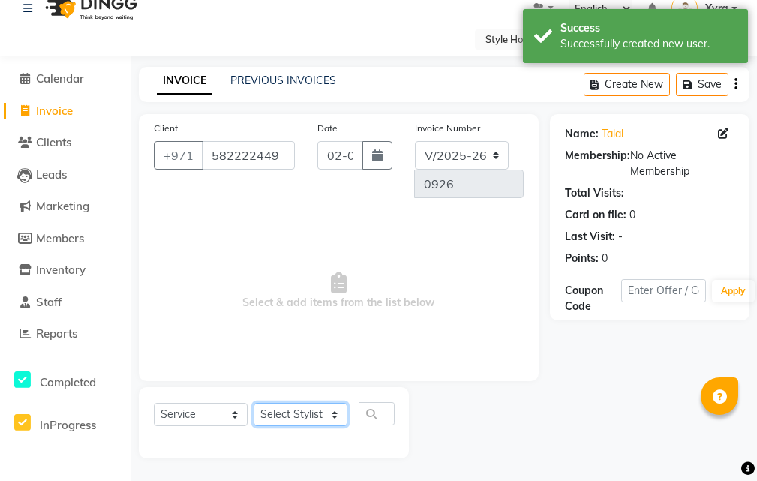
click at [325, 417] on select "Select Stylist [PERSON_NAME] ABDELHANIN [PERSON_NAME] [PERSON_NAME] [PERSON_NAM…" at bounding box center [301, 414] width 94 height 23
select select "83270"
click at [254, 403] on select "Select Stylist [PERSON_NAME] ABDELHANIN [PERSON_NAME] [PERSON_NAME] [PERSON_NAM…" at bounding box center [301, 414] width 94 height 23
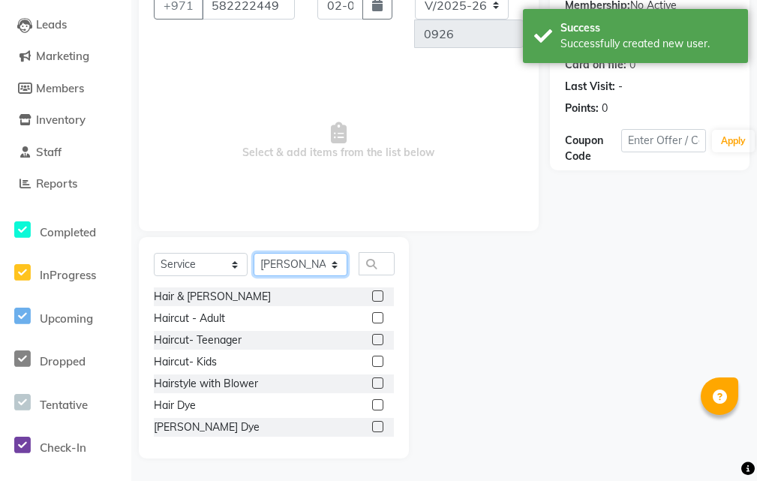
scroll to position [55, 0]
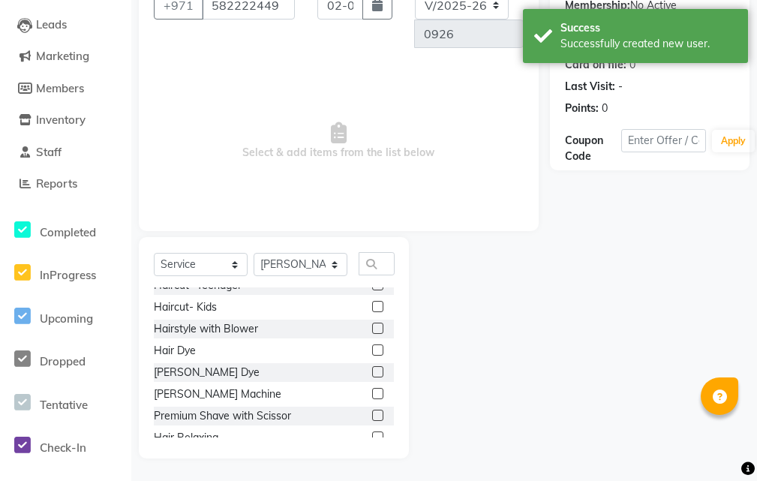
click at [372, 412] on label at bounding box center [377, 415] width 11 height 11
click at [372, 412] on input "checkbox" at bounding box center [377, 416] width 10 height 10
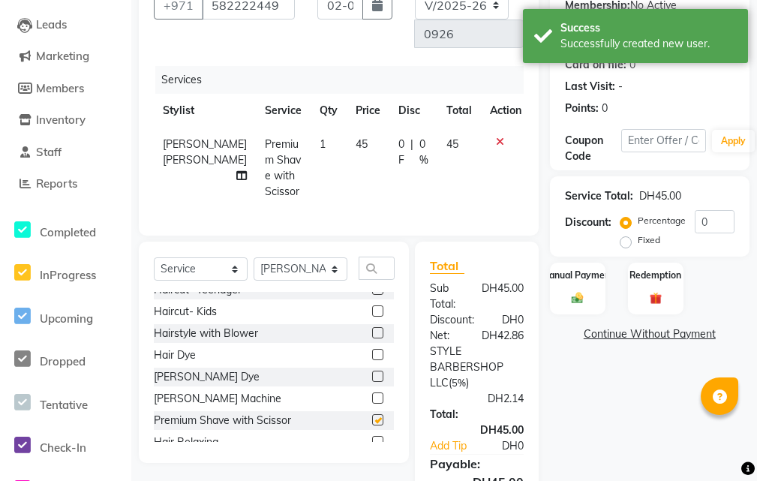
checkbox input "false"
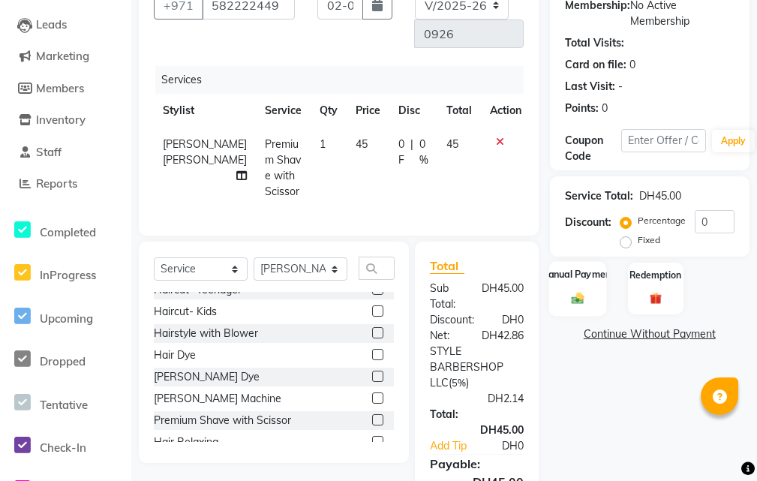
click at [590, 309] on div "Manual Payment" at bounding box center [577, 288] width 58 height 54
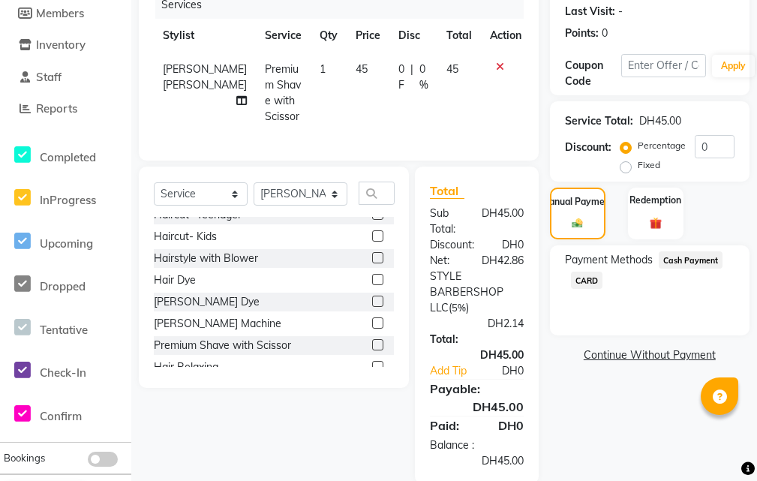
click at [581, 278] on span "CARD" at bounding box center [587, 280] width 32 height 17
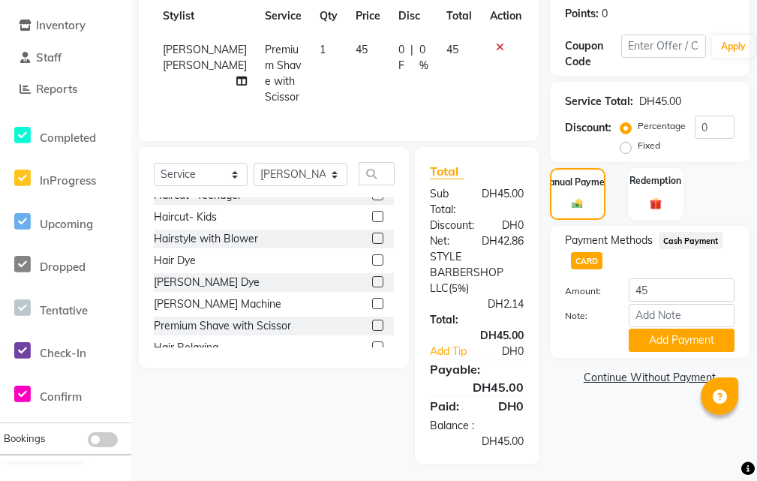
scroll to position [281, 0]
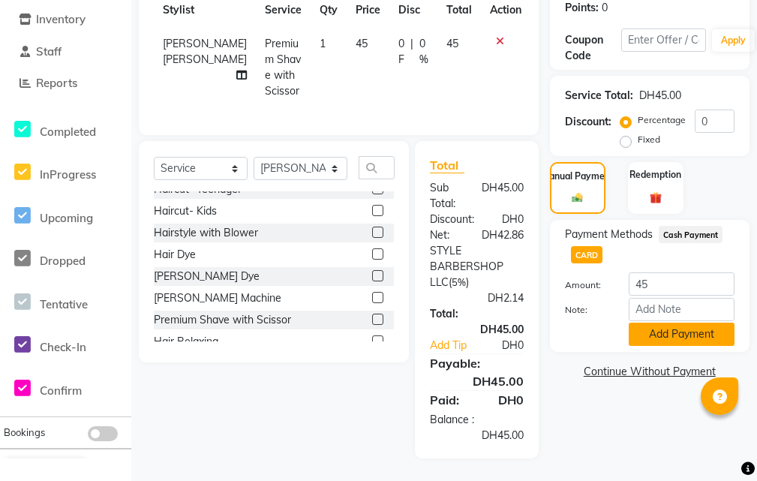
click at [692, 323] on button "Add Payment" at bounding box center [682, 334] width 106 height 23
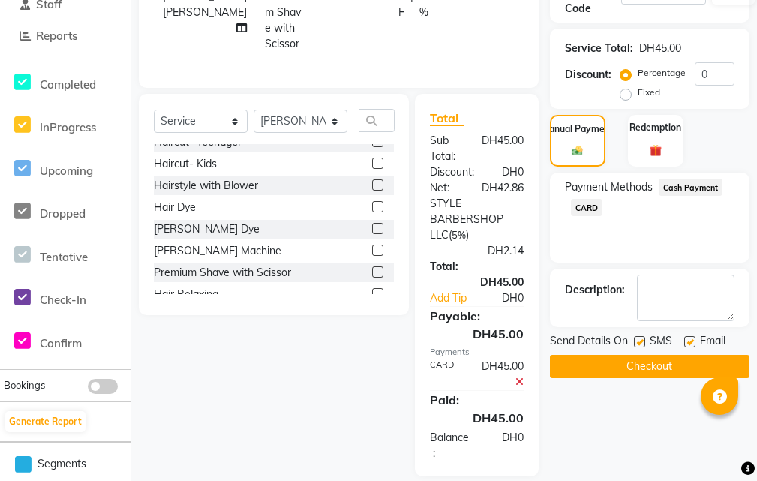
scroll to position [346, 0]
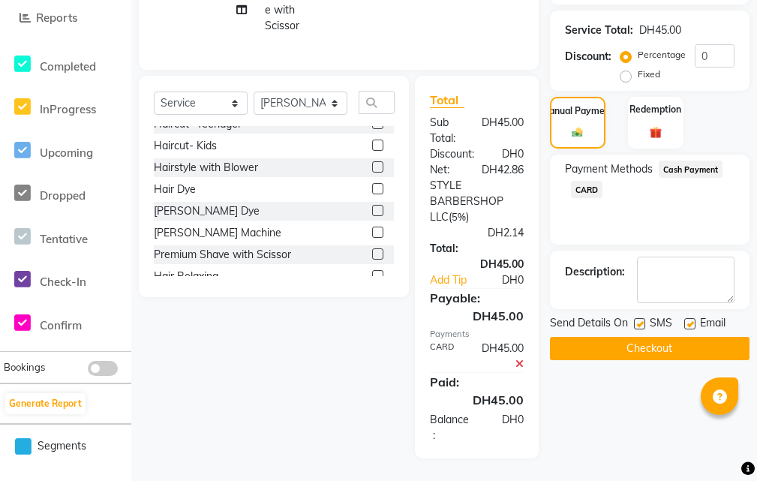
click at [677, 340] on button "Checkout" at bounding box center [650, 348] width 200 height 23
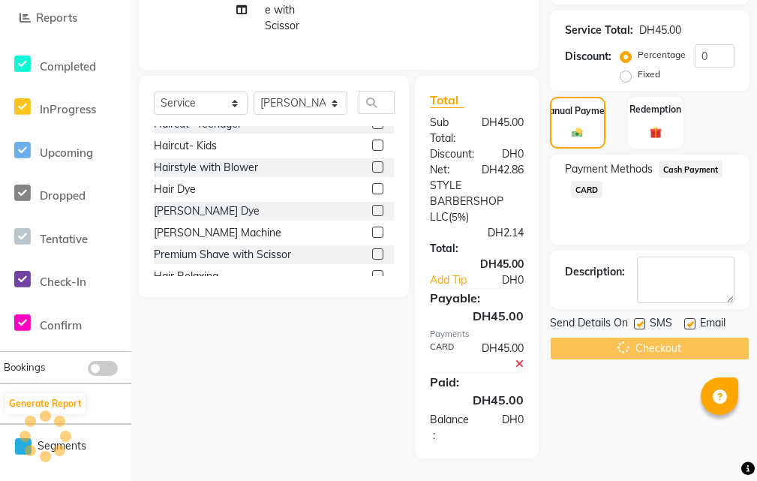
click at [677, 340] on div "Checkout" at bounding box center [650, 348] width 200 height 23
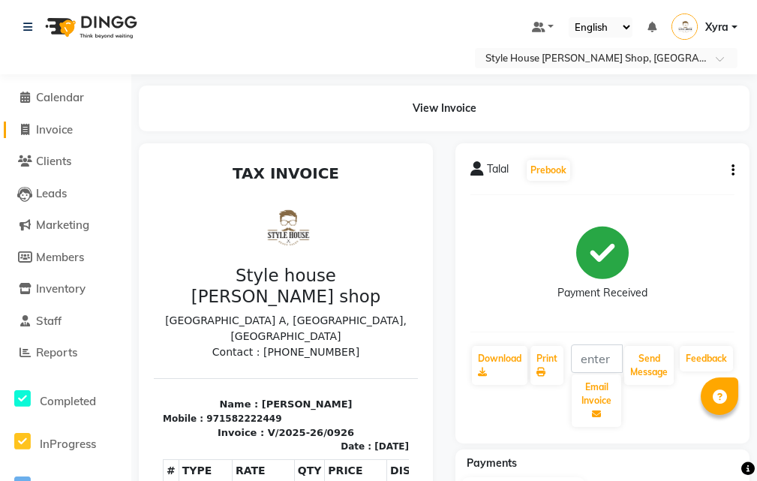
click at [73, 132] on span "Invoice" at bounding box center [54, 129] width 37 height 14
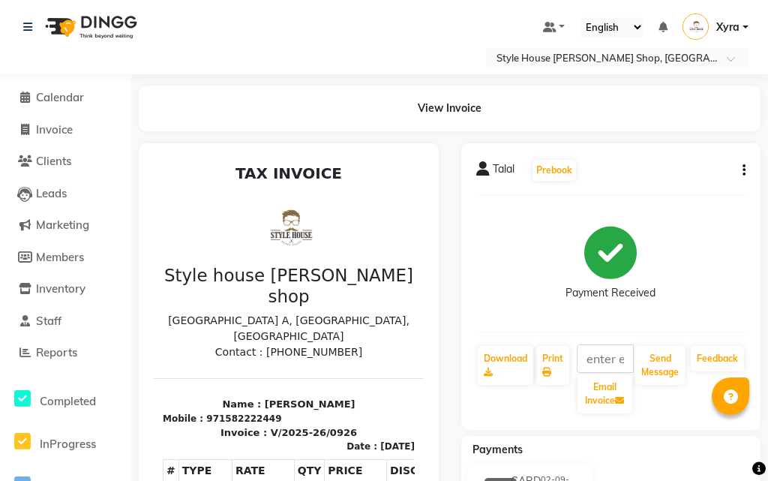
select select "service"
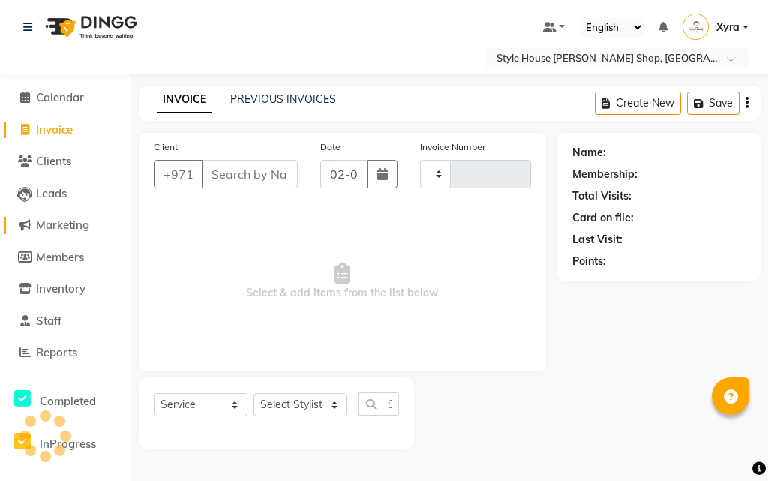
type input "0927"
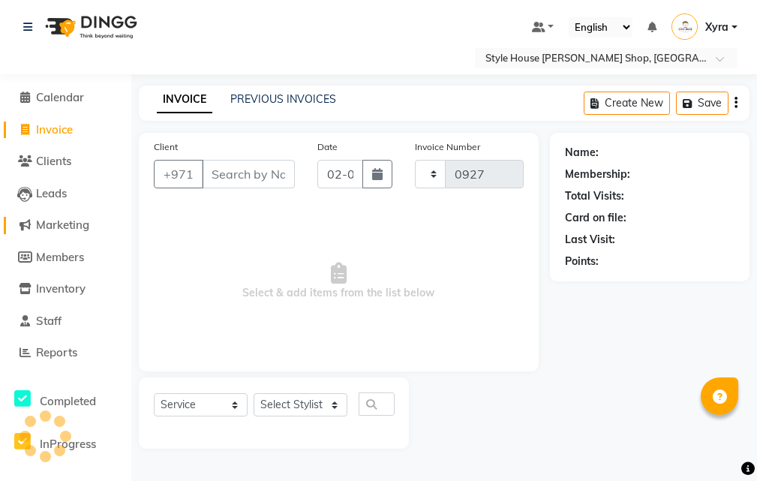
scroll to position [19, 0]
select select "8421"
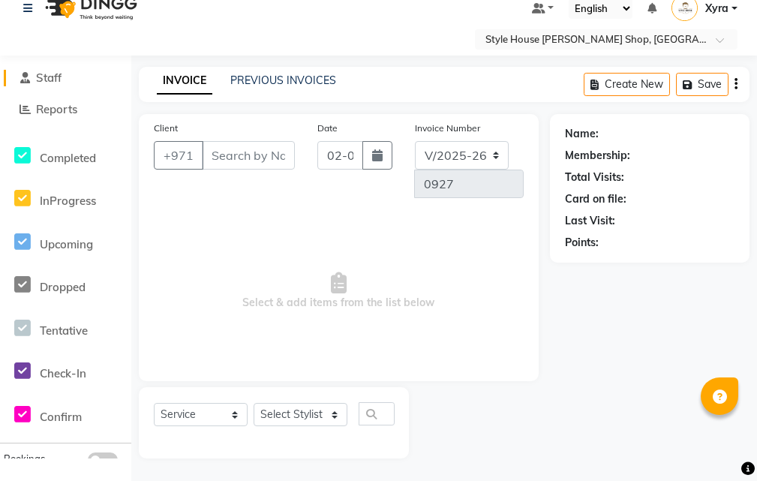
scroll to position [225, 0]
click at [75, 107] on span "Reports" at bounding box center [56, 108] width 41 height 14
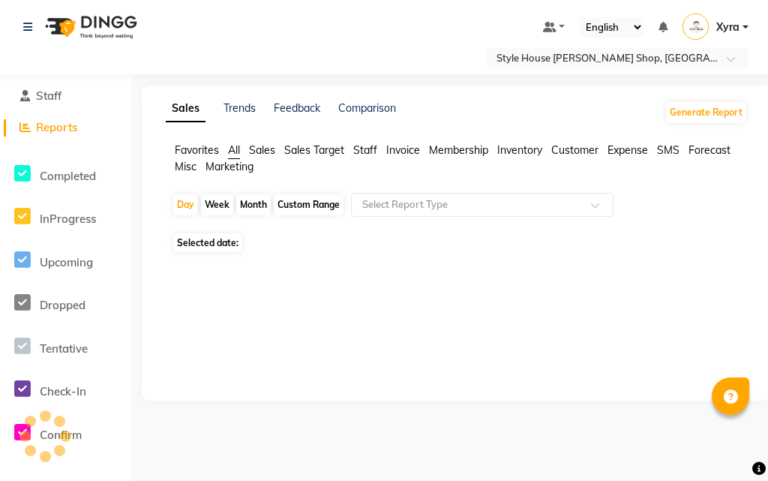
click at [76, 107] on li "Staff" at bounding box center [65, 96] width 131 height 32
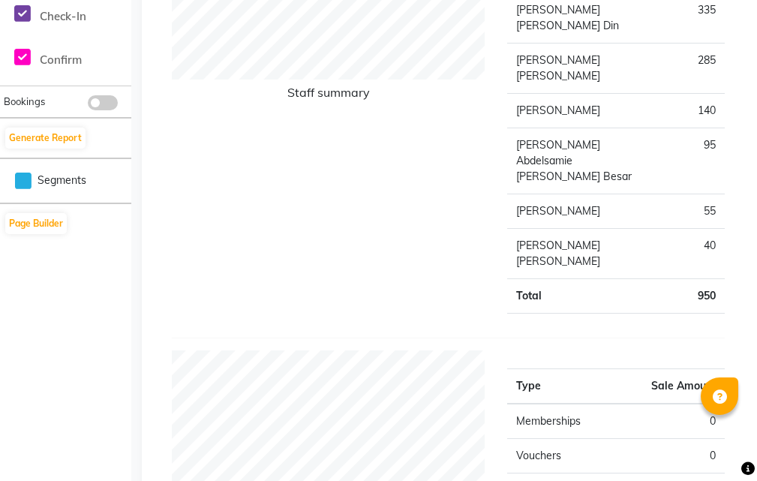
scroll to position [1020, 0]
